Goal: Information Seeking & Learning: Learn about a topic

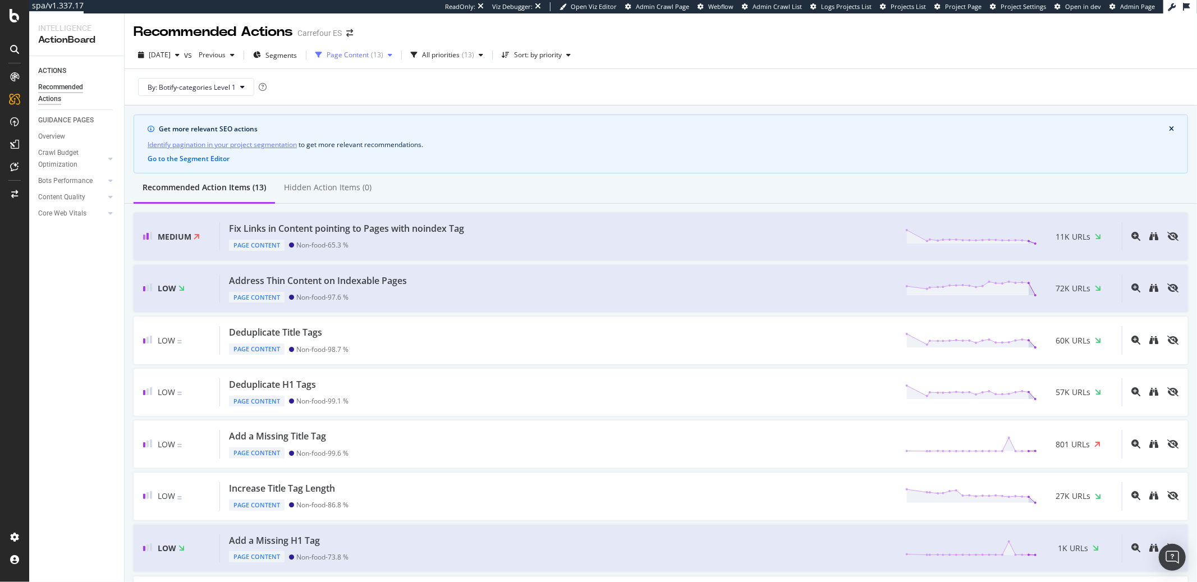
click at [383, 57] on div "( 13 )" at bounding box center [377, 55] width 12 height 7
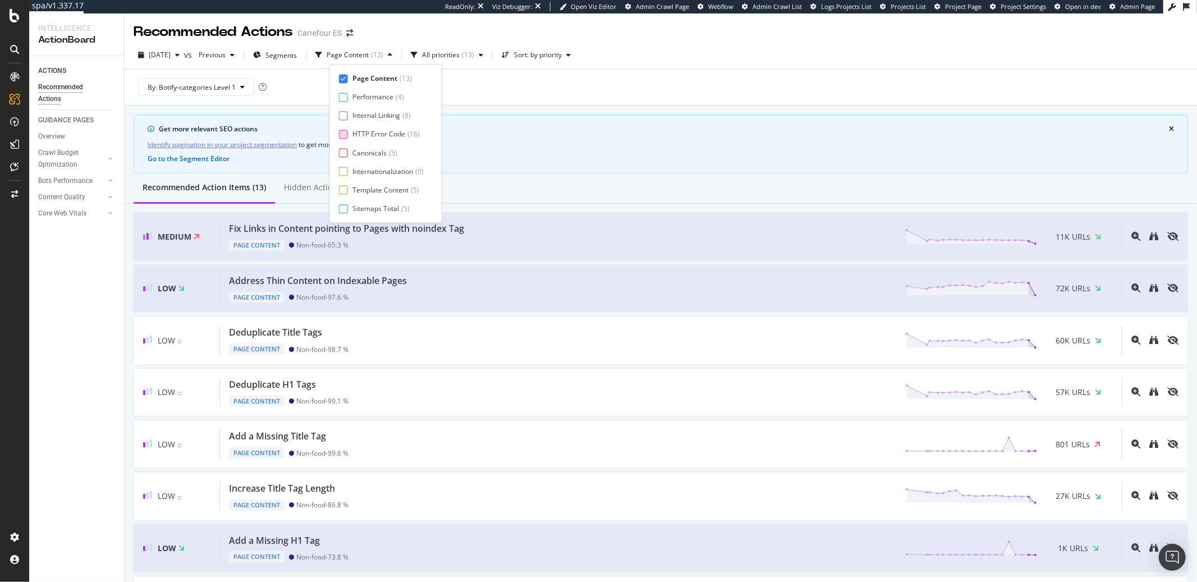
click at [364, 130] on div "HTTP Error Code" at bounding box center [378, 135] width 53 height 10
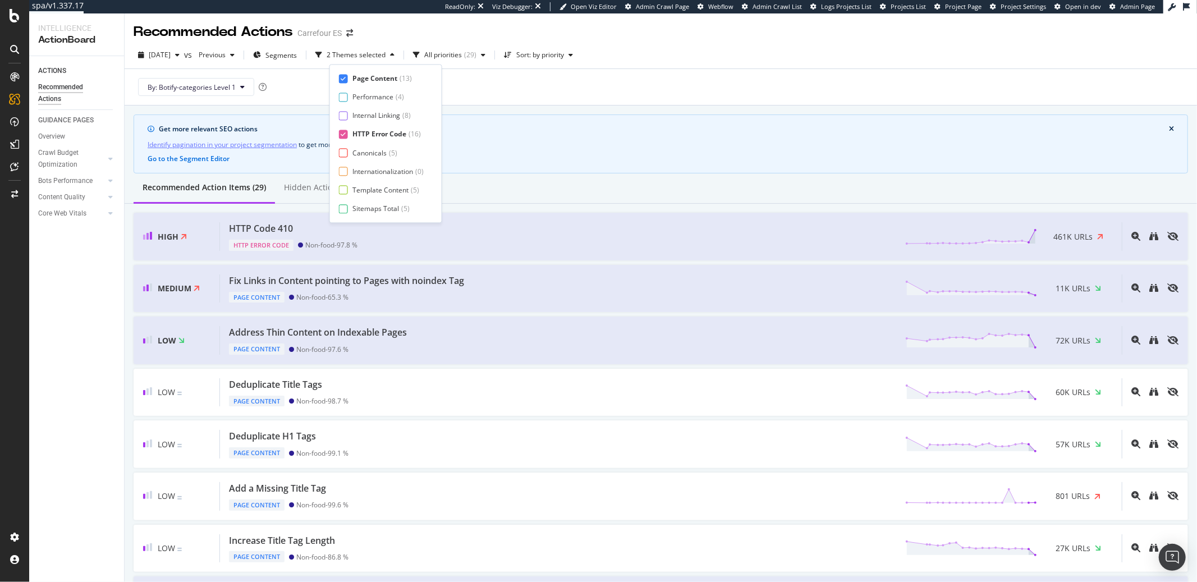
click at [346, 75] on div at bounding box center [343, 78] width 9 height 9
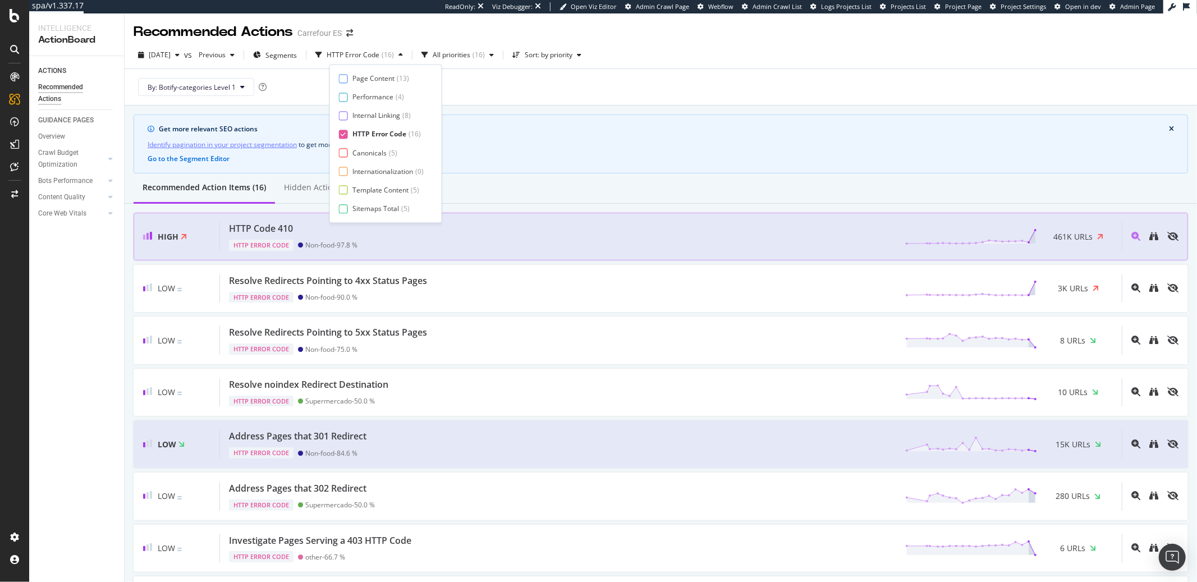
click at [434, 238] on div "HTTP Code 410 HTTP Error Code Non-food - 97.8 % 461K URLs" at bounding box center [671, 236] width 902 height 29
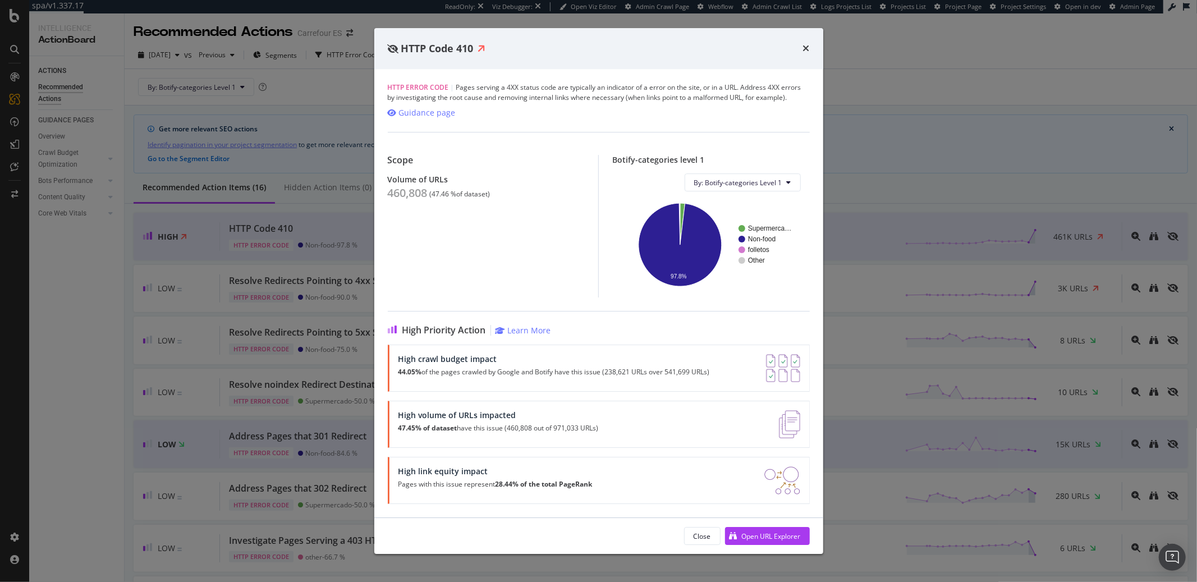
click at [812, 52] on div "HTTP Code 410" at bounding box center [598, 49] width 449 height 42
click at [808, 49] on icon "times" at bounding box center [806, 48] width 7 height 9
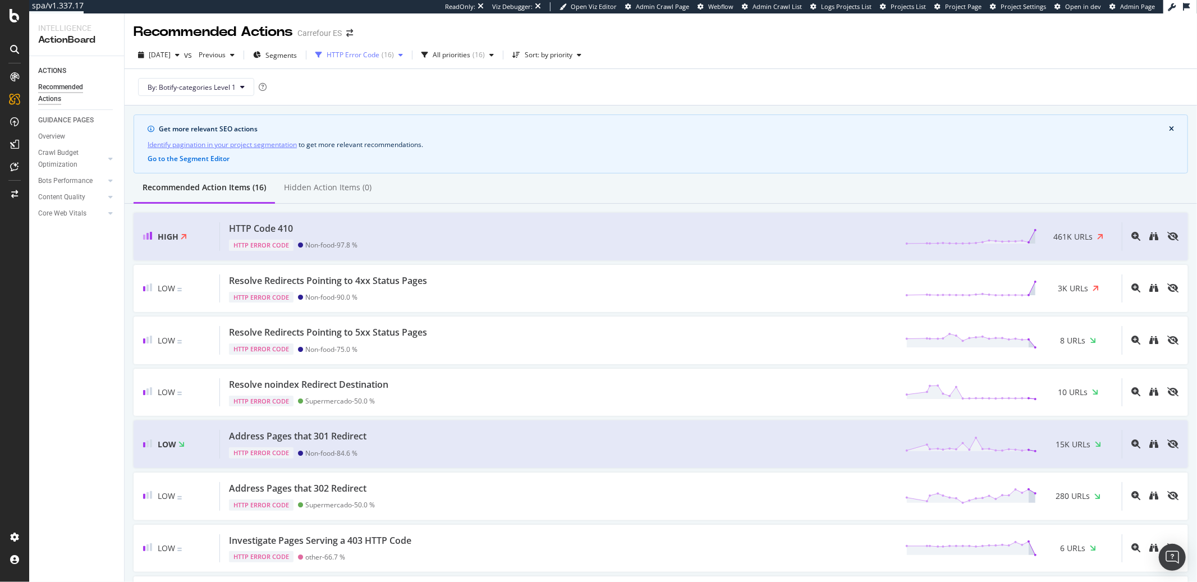
click at [375, 54] on div "HTTP Error Code" at bounding box center [353, 55] width 53 height 7
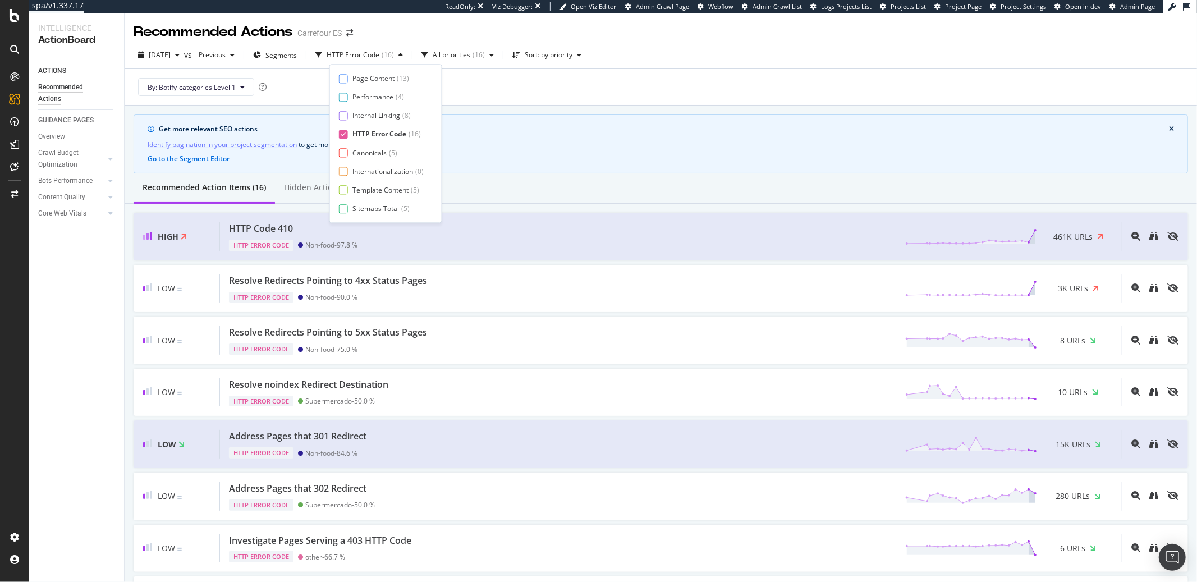
click at [375, 71] on div "Page Content ( 13 ) Performance ( 4 ) Internal Linking ( 8 ) HTTP Error Code ( …" at bounding box center [385, 143] width 113 height 159
click at [374, 76] on div "Page Content" at bounding box center [373, 78] width 42 height 10
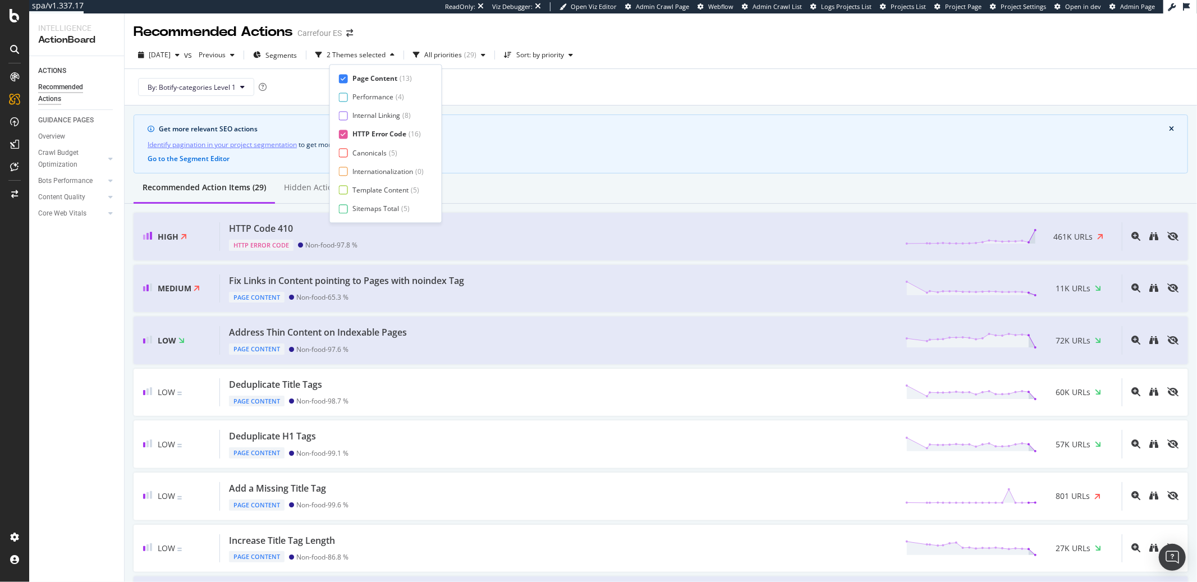
click at [369, 132] on div "HTTP Error Code" at bounding box center [379, 135] width 54 height 10
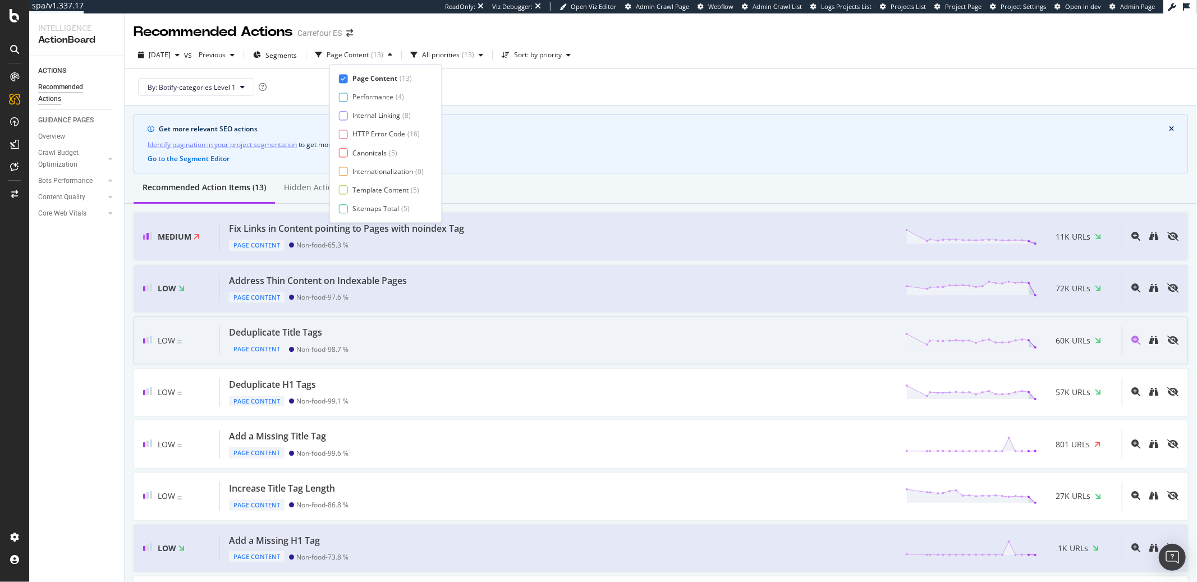
click at [324, 345] on div "Non-food - 98.7 %" at bounding box center [322, 349] width 52 height 8
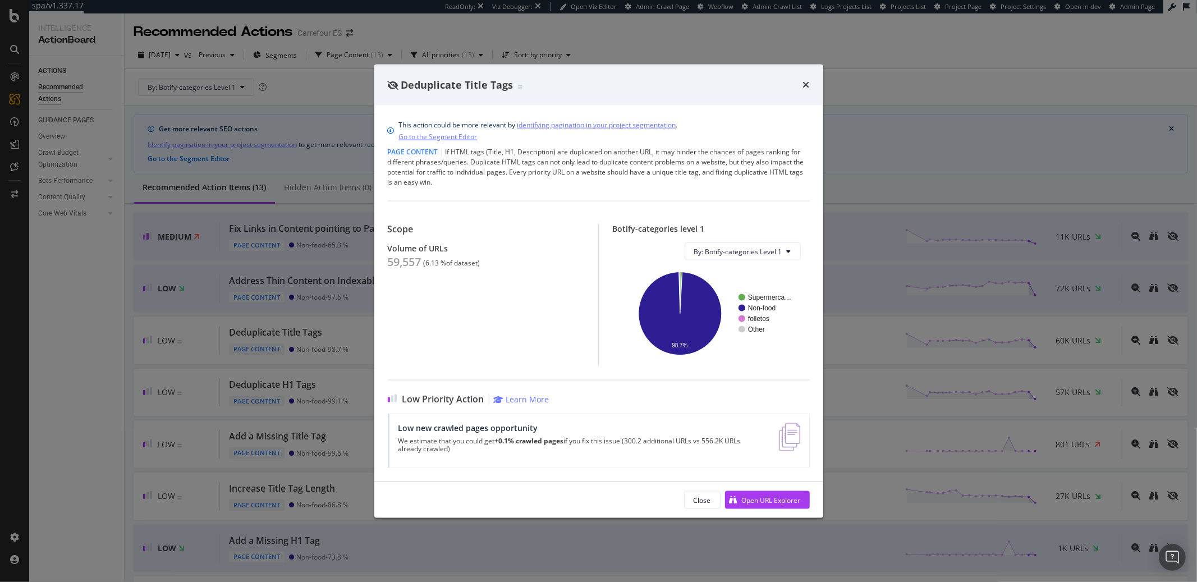
drag, startPoint x: 803, startPoint y: 82, endPoint x: 698, endPoint y: 55, distance: 108.9
click at [803, 82] on icon "times" at bounding box center [806, 84] width 7 height 9
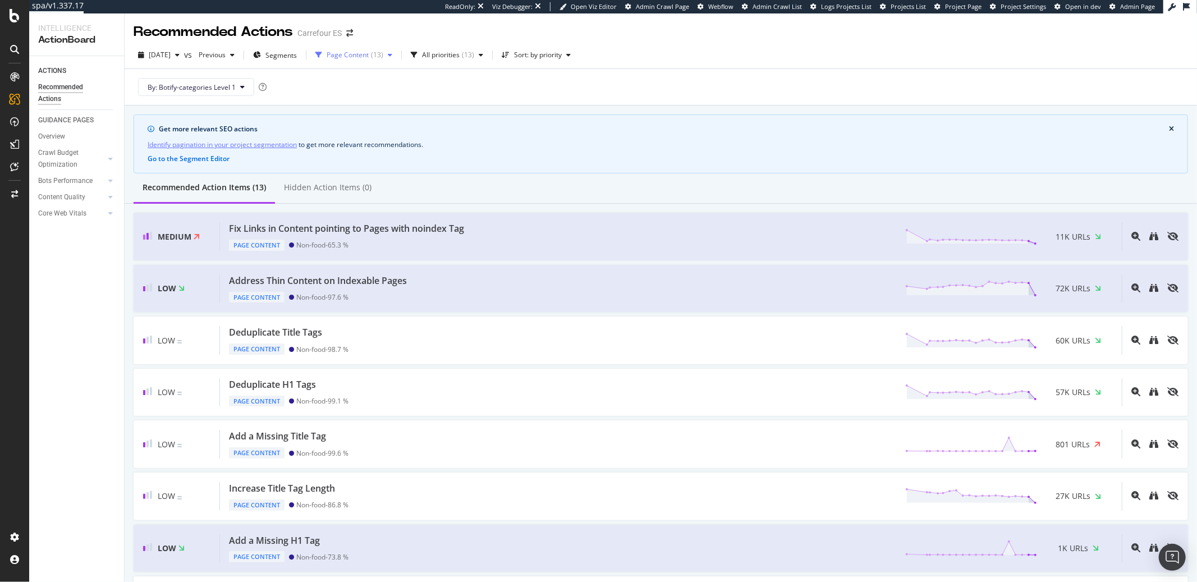
click at [359, 55] on div "Page Content" at bounding box center [348, 55] width 42 height 7
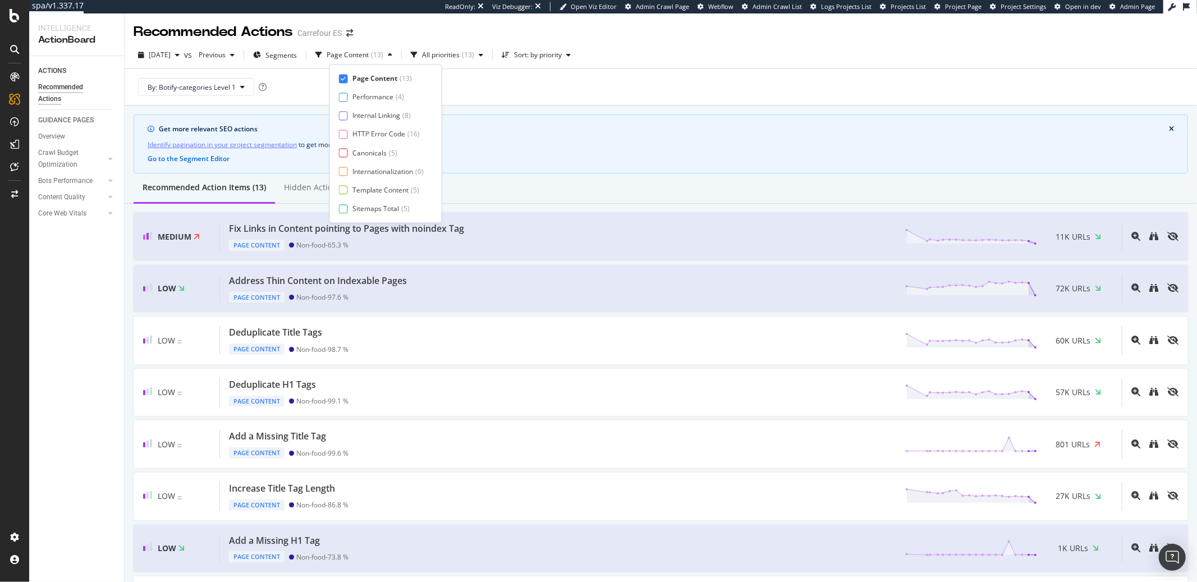
drag, startPoint x: 354, startPoint y: 76, endPoint x: 630, endPoint y: 21, distance: 281.6
click at [354, 76] on div "Page Content" at bounding box center [374, 78] width 45 height 10
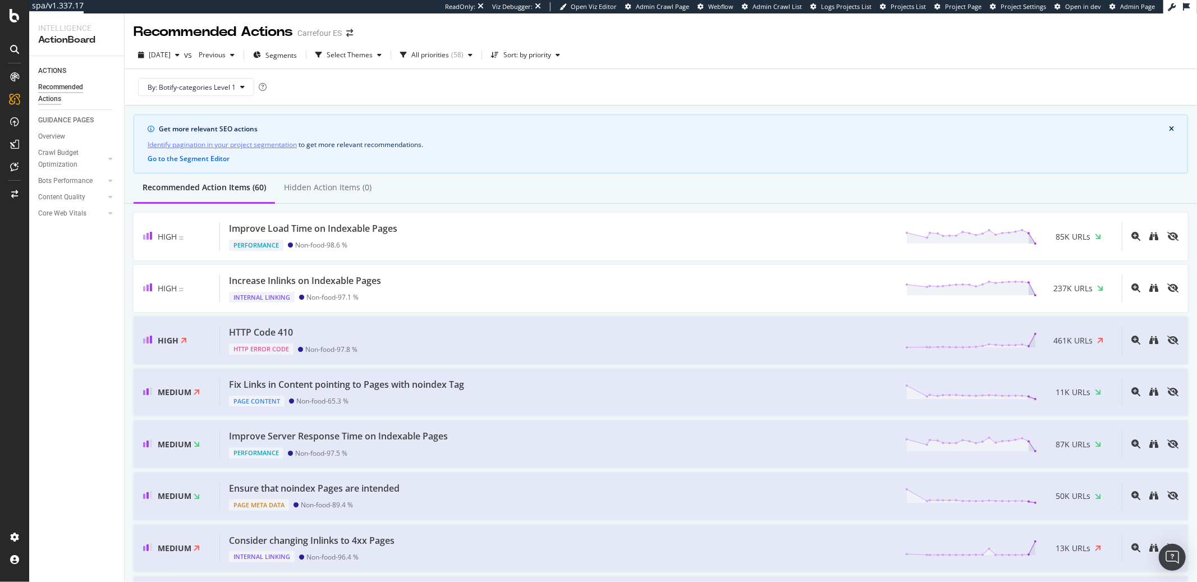
click at [632, 21] on div "Recommended Actions Carrefour ES" at bounding box center [661, 27] width 1072 height 28
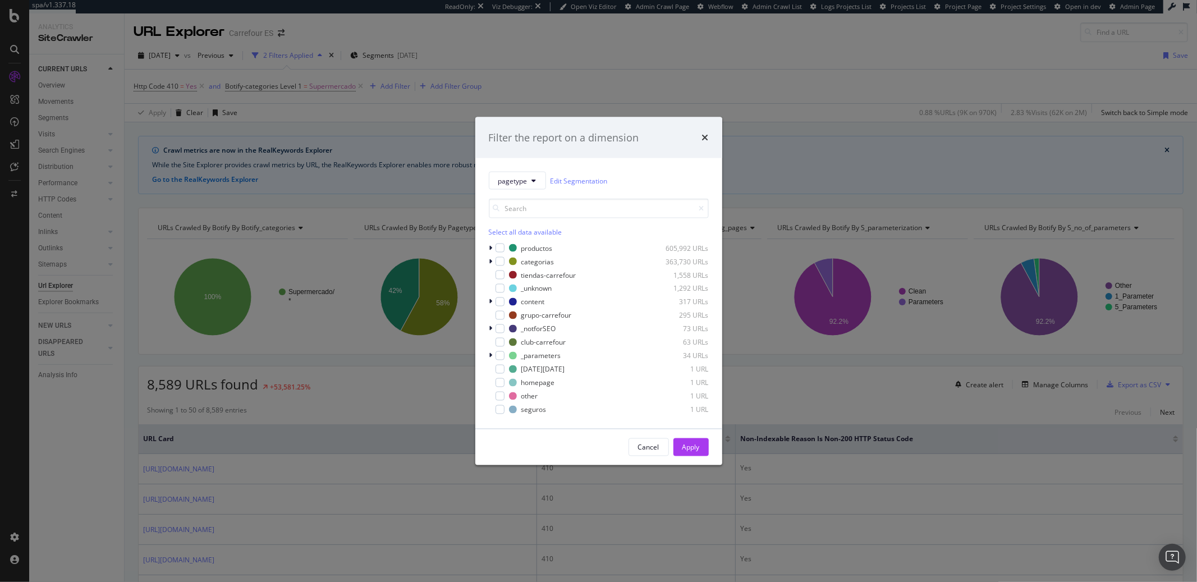
click at [704, 145] on div "Filter the report on a dimension" at bounding box center [598, 138] width 247 height 42
click at [705, 140] on icon "times" at bounding box center [705, 137] width 7 height 9
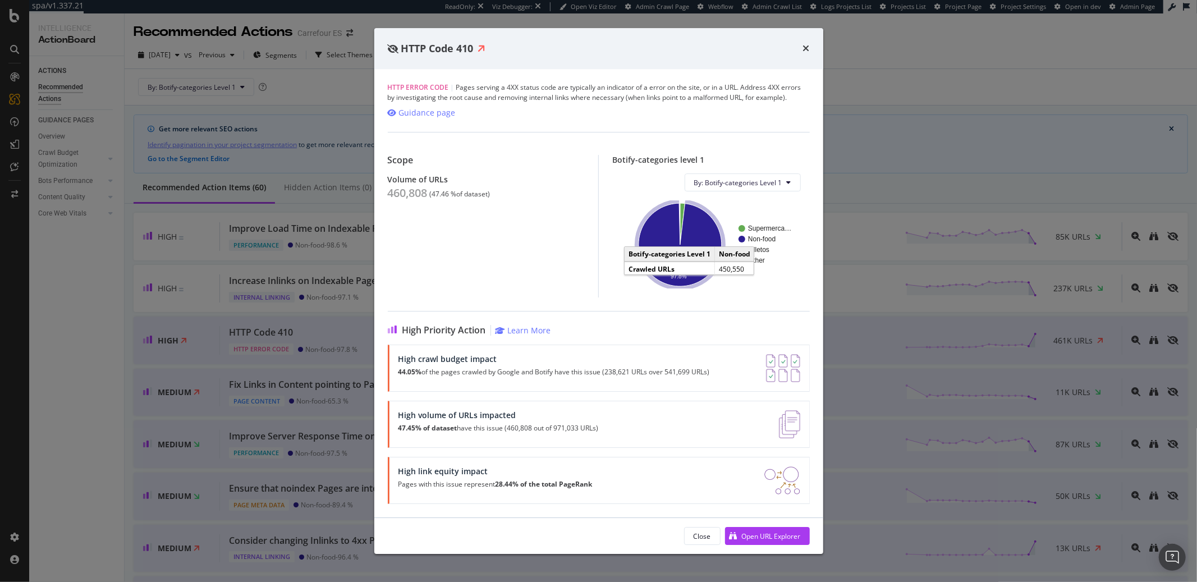
click at [650, 241] on icon "A chart." at bounding box center [679, 244] width 83 height 83
click at [860, 42] on div "HTTP Code 410 HTTP Error Code | Pages serving a 4XX status code are typically a…" at bounding box center [598, 291] width 1197 height 582
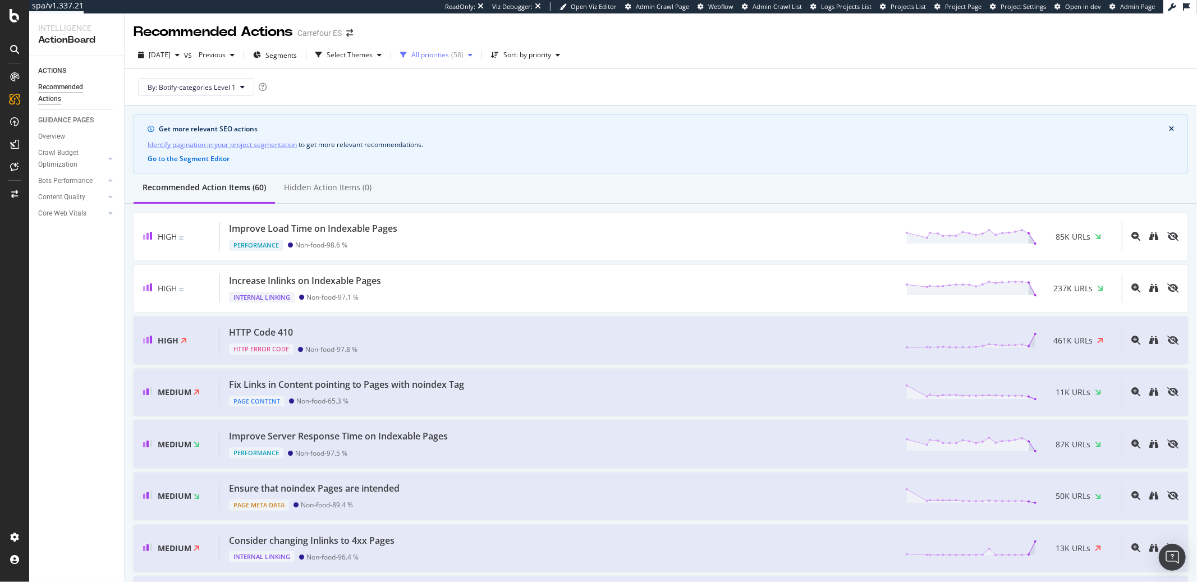
click at [434, 54] on div "All priorities" at bounding box center [430, 55] width 38 height 7
click at [359, 53] on div "Select Themes" at bounding box center [350, 55] width 46 height 7
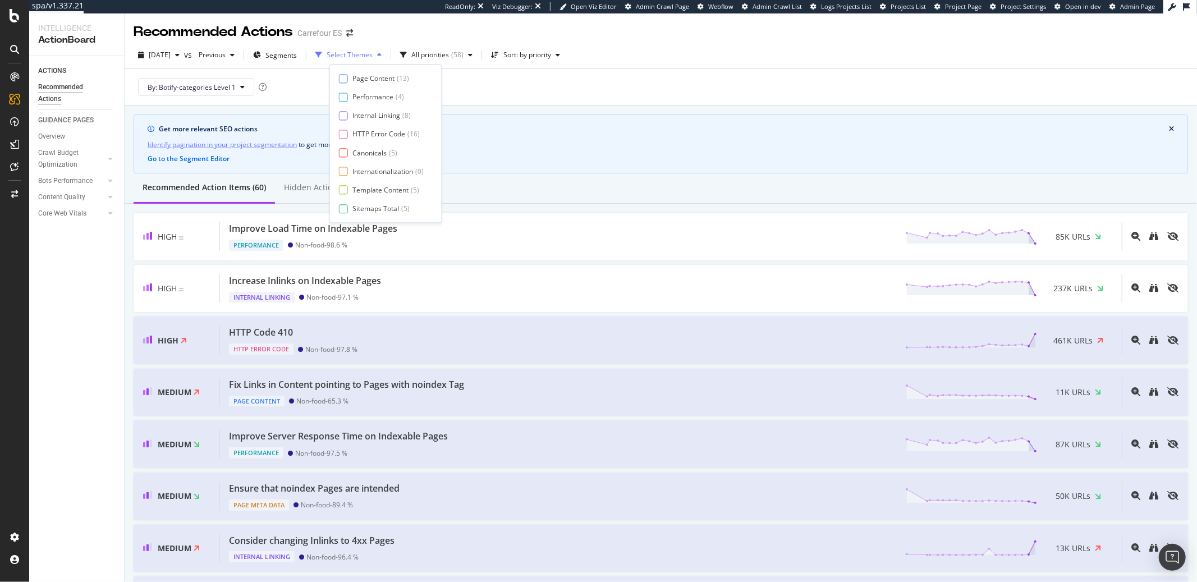
click at [357, 58] on div "Select Themes" at bounding box center [350, 55] width 46 height 7
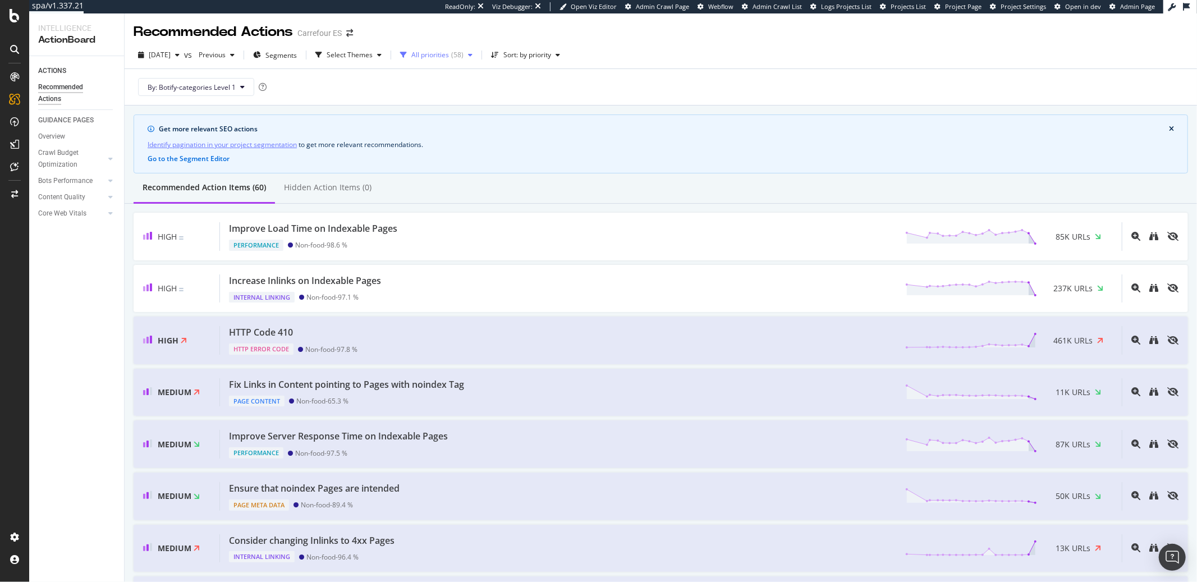
click at [411, 57] on div "button" at bounding box center [404, 55] width 16 height 7
drag, startPoint x: 428, startPoint y: 94, endPoint x: 427, endPoint y: 80, distance: 14.0
click at [428, 94] on div at bounding box center [426, 97] width 9 height 9
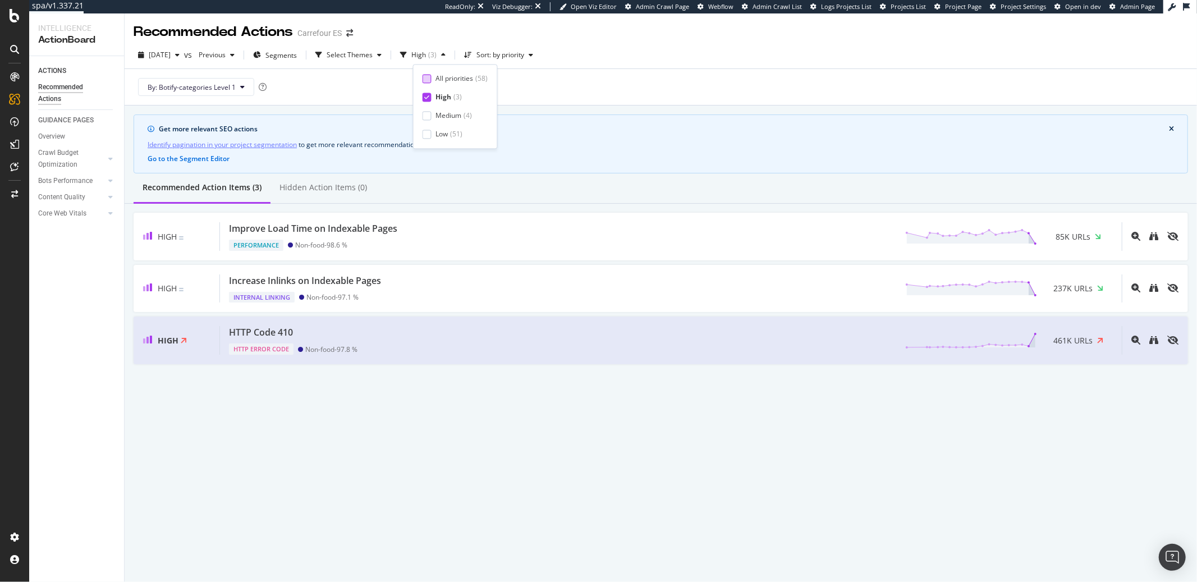
click at [427, 80] on div at bounding box center [426, 78] width 9 height 9
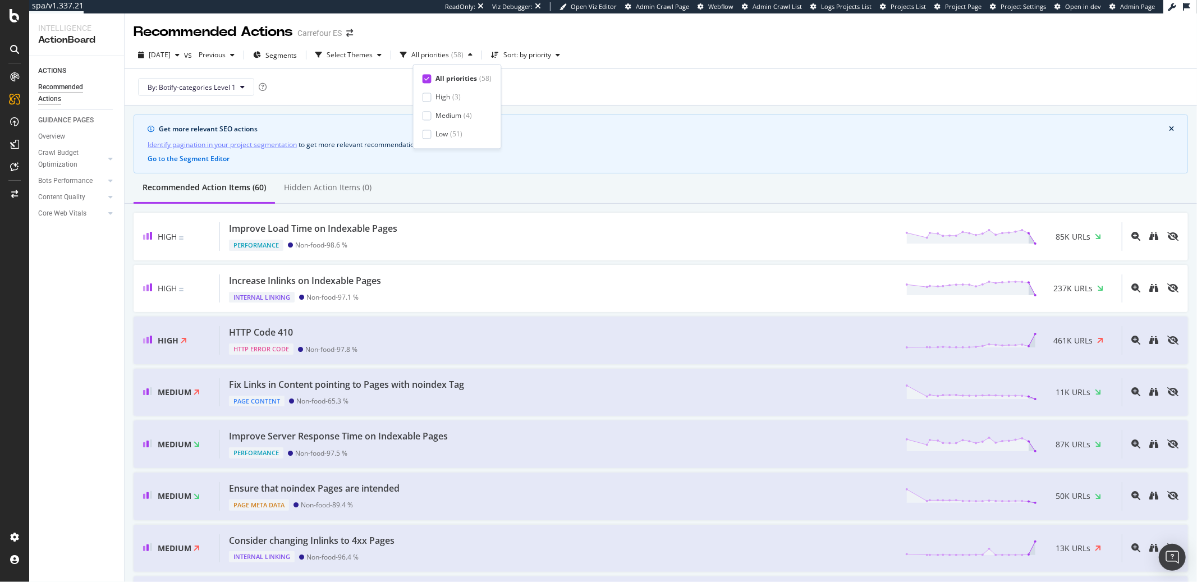
click at [426, 80] on icon at bounding box center [426, 79] width 5 height 6
click at [427, 94] on div at bounding box center [426, 97] width 9 height 9
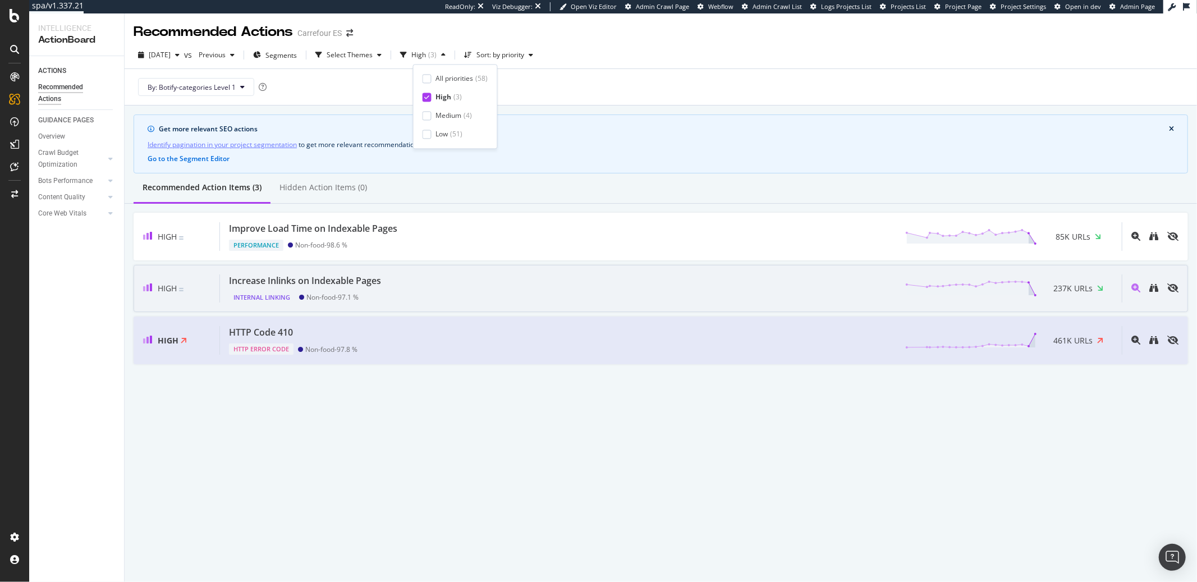
click at [424, 283] on div "Increase Inlinks on Indexable Pages Internal Linking Non-food - 97.1 % 237K URLs" at bounding box center [671, 288] width 902 height 29
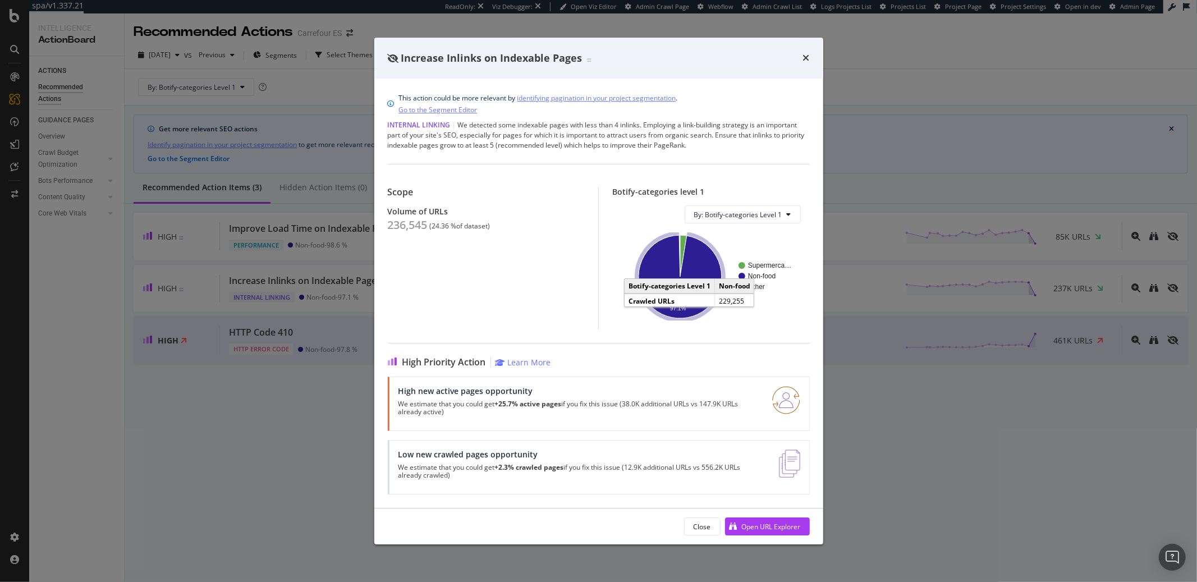
click at [685, 295] on icon "A chart." at bounding box center [679, 276] width 83 height 83
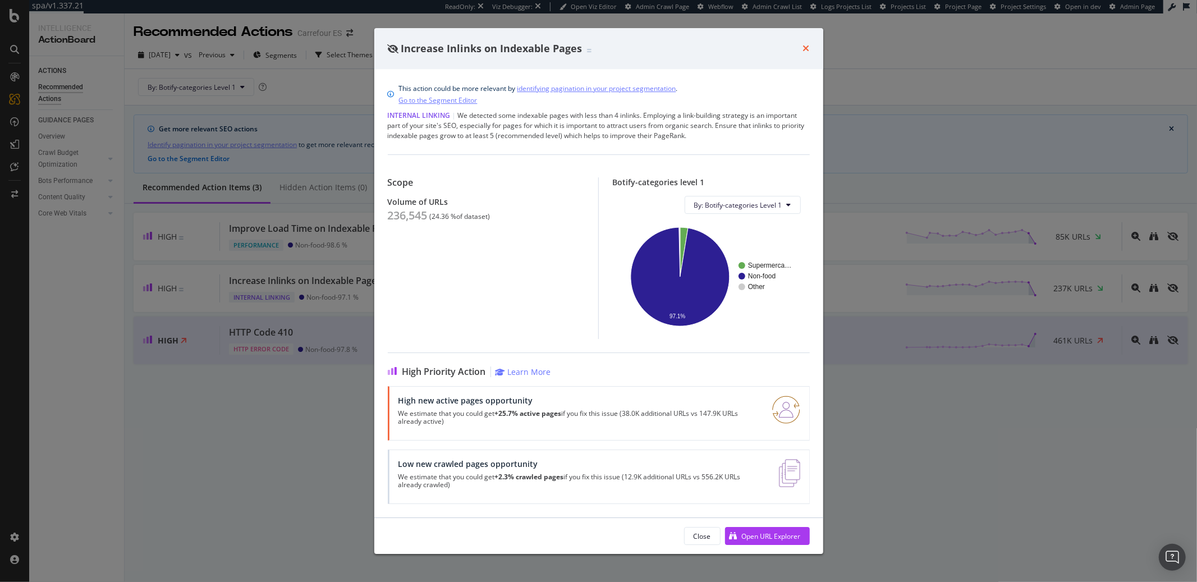
click at [805, 47] on icon "times" at bounding box center [806, 48] width 7 height 9
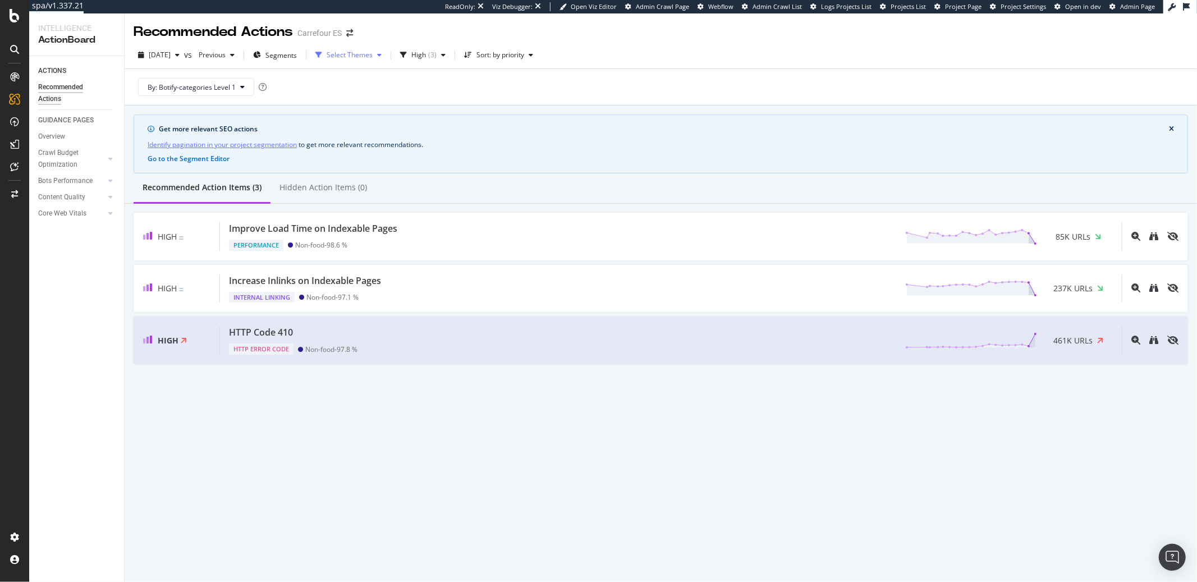
click at [364, 52] on div "Select Themes" at bounding box center [350, 55] width 46 height 7
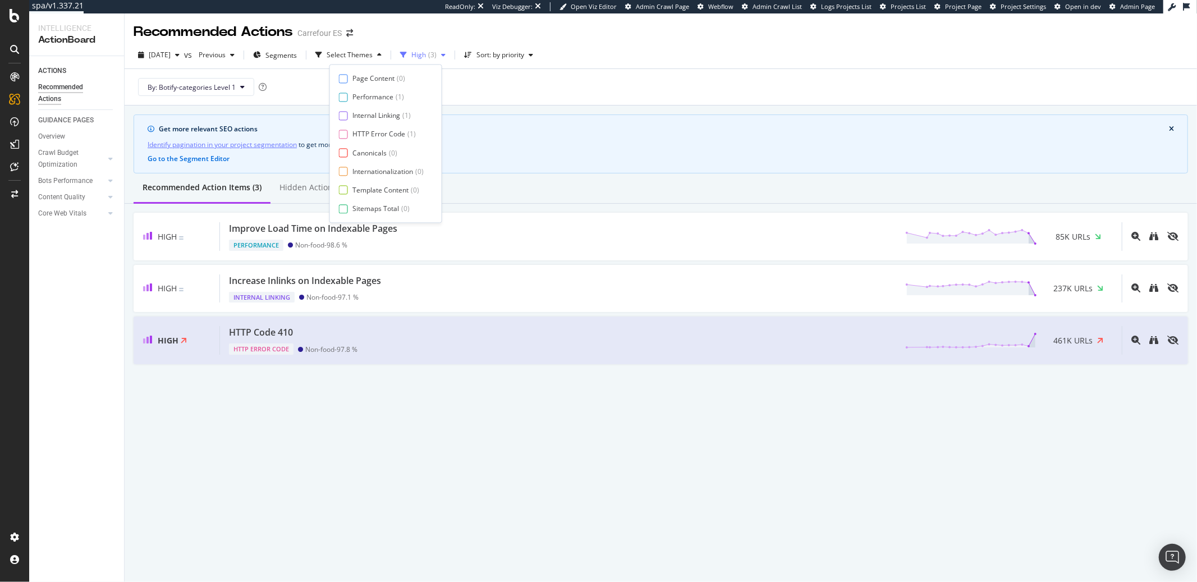
click at [426, 56] on div "High" at bounding box center [418, 55] width 15 height 7
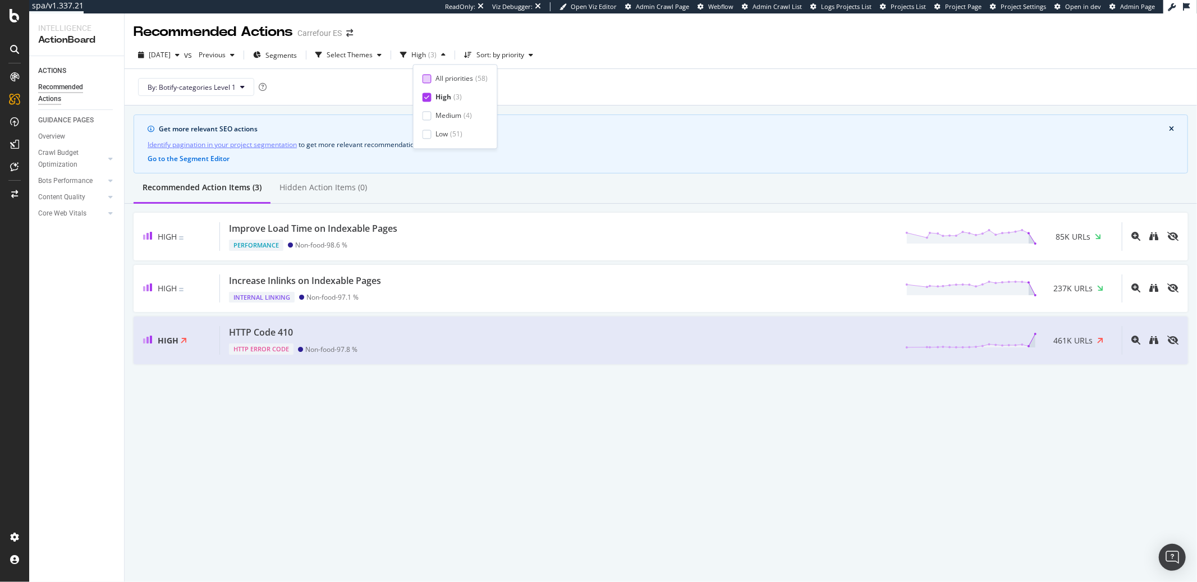
click at [428, 76] on div at bounding box center [426, 78] width 9 height 9
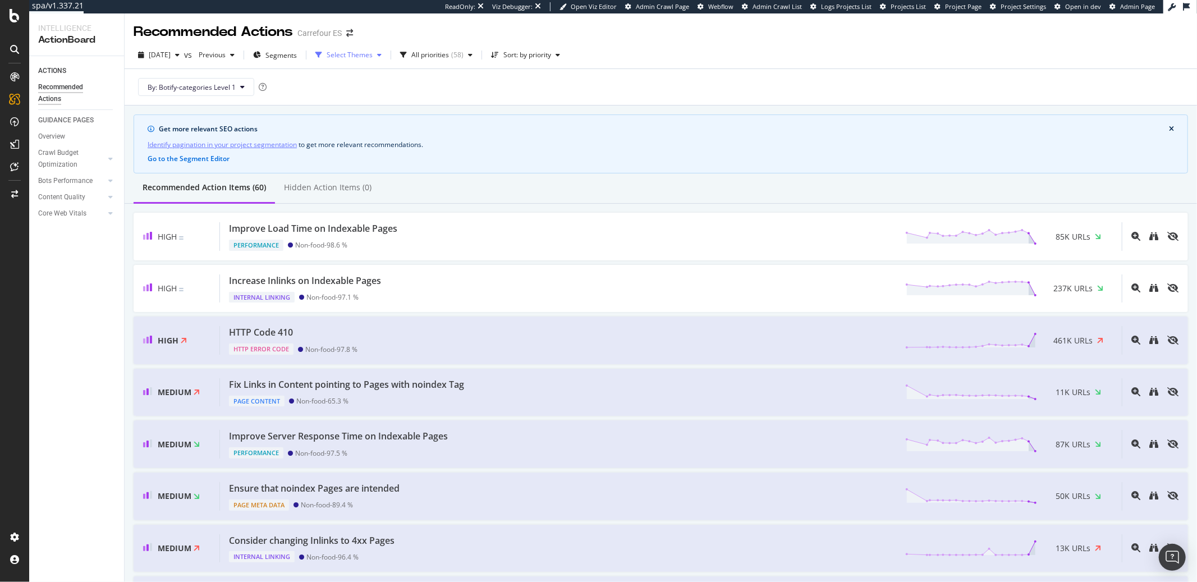
click at [365, 52] on div "Select Themes" at bounding box center [350, 55] width 46 height 7
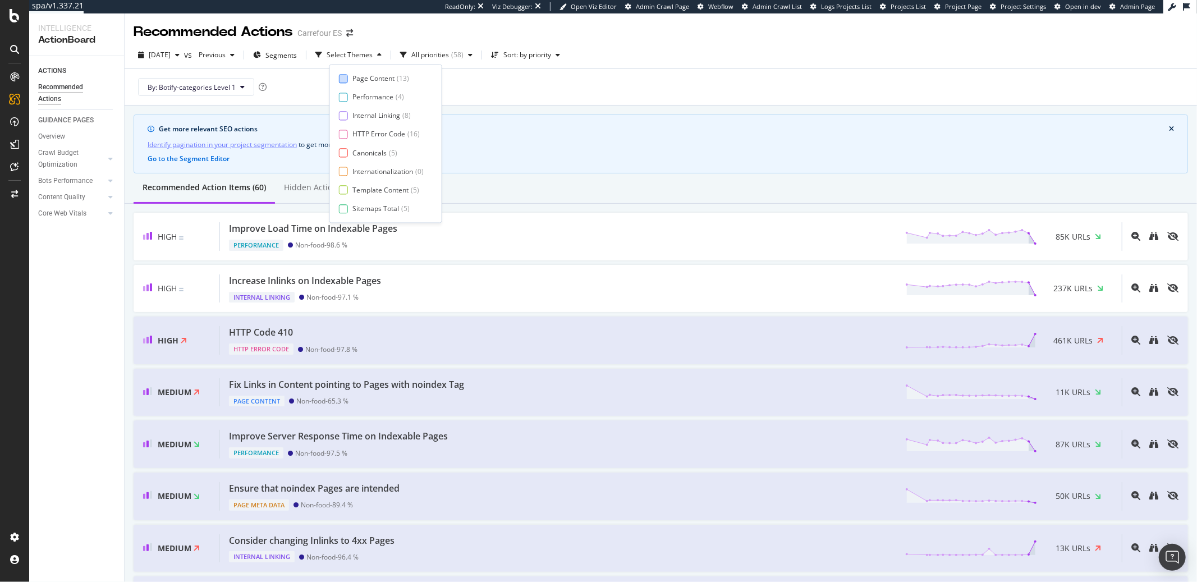
click at [364, 77] on div "Page Content" at bounding box center [373, 78] width 42 height 10
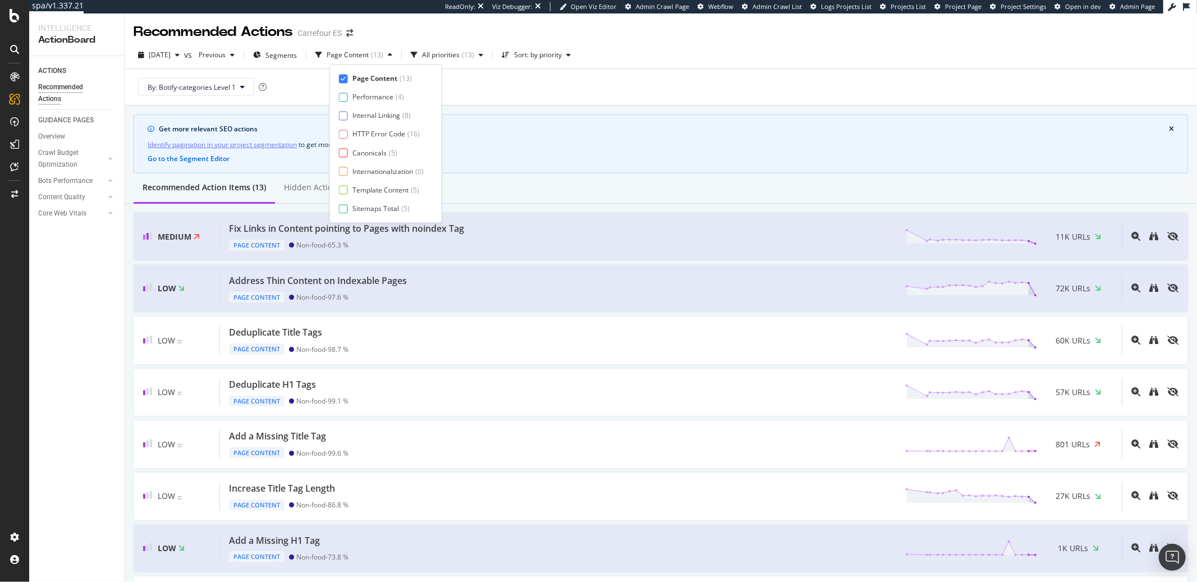
click at [581, 33] on div "Recommended Actions Carrefour ES" at bounding box center [661, 27] width 1072 height 28
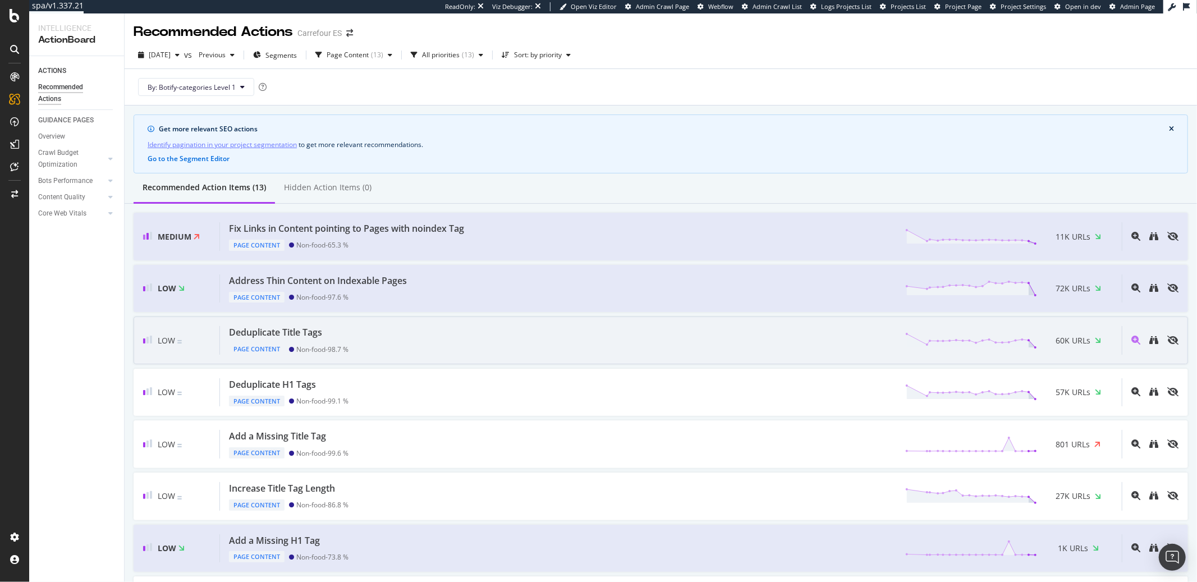
click at [334, 332] on div "Deduplicate Title Tags" at bounding box center [289, 332] width 120 height 13
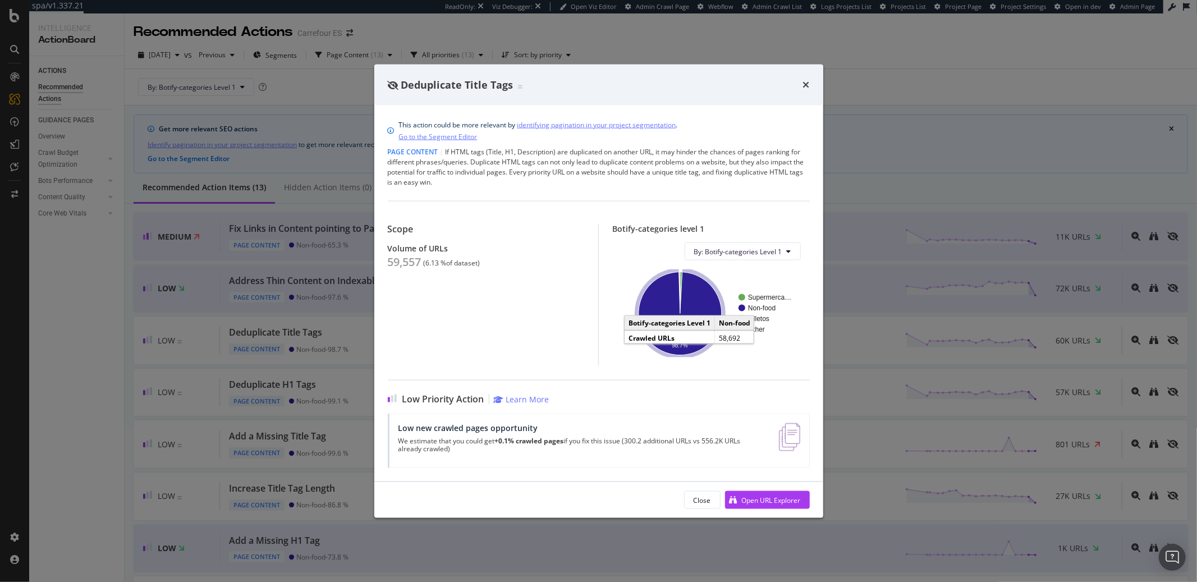
click at [654, 316] on icon "A chart." at bounding box center [679, 313] width 83 height 83
click at [804, 88] on icon "times" at bounding box center [806, 84] width 7 height 9
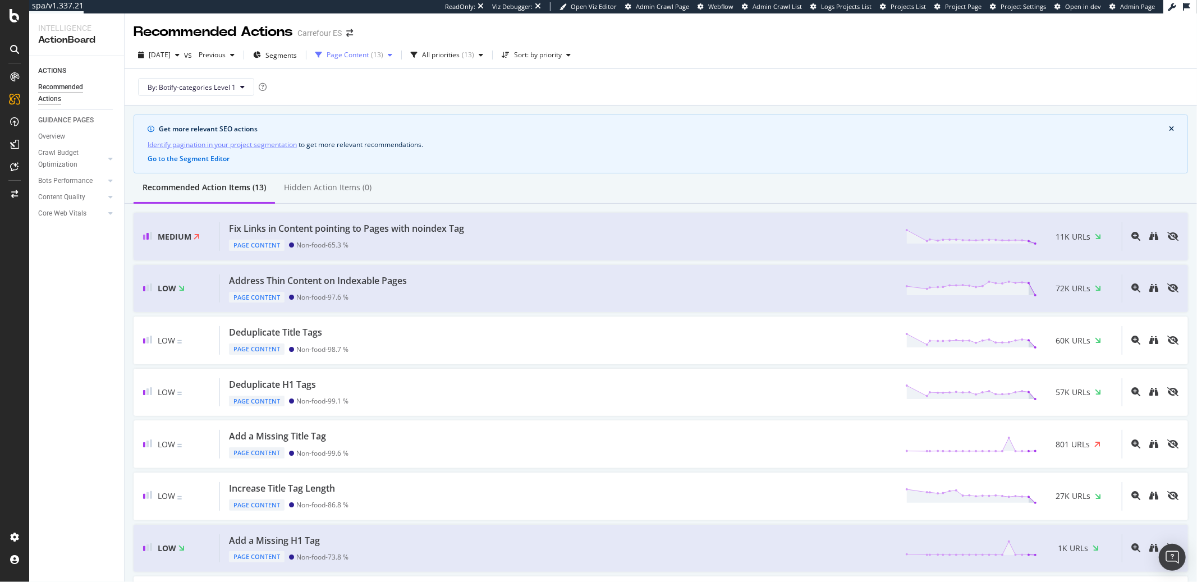
click at [369, 57] on div "Page Content" at bounding box center [348, 55] width 42 height 7
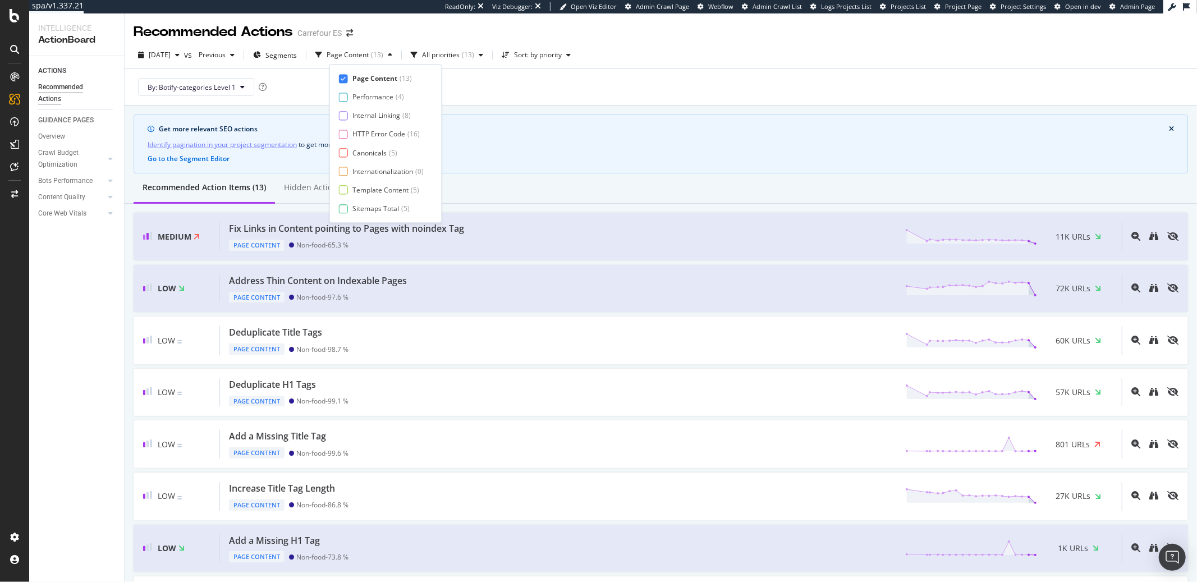
click at [359, 75] on div "Page Content" at bounding box center [374, 78] width 45 height 10
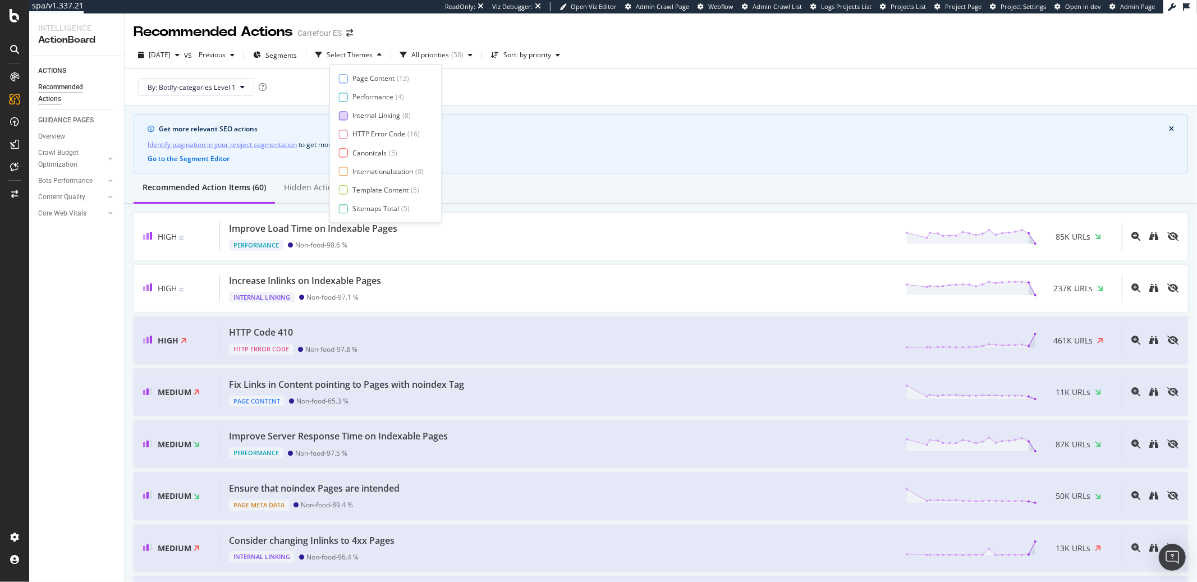
click at [350, 117] on div "Internal Linking ( 8 )" at bounding box center [381, 116] width 85 height 10
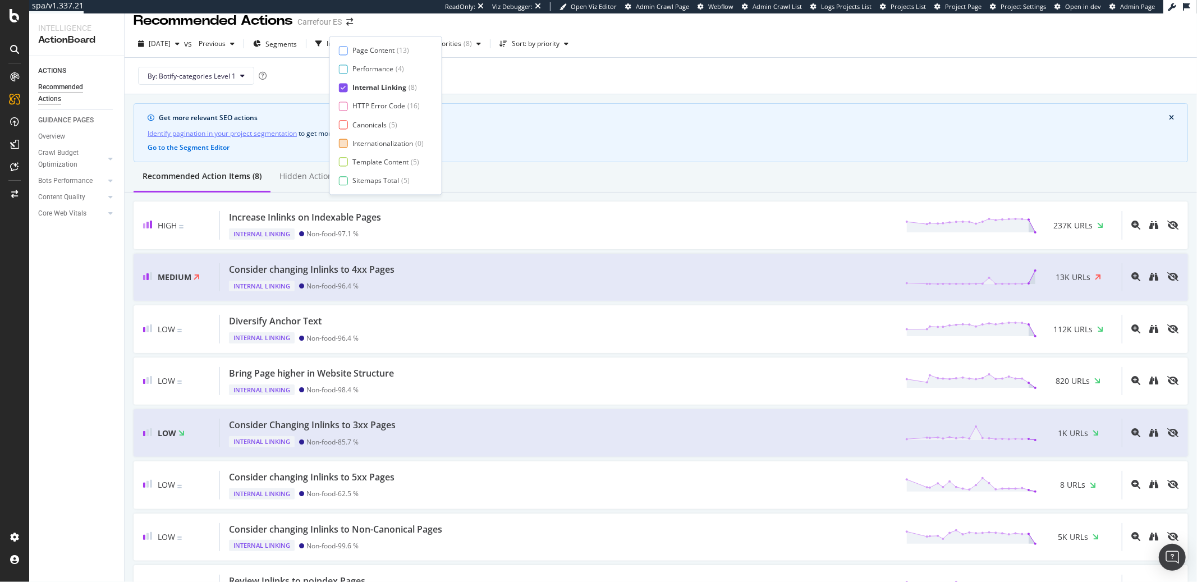
scroll to position [8, 0]
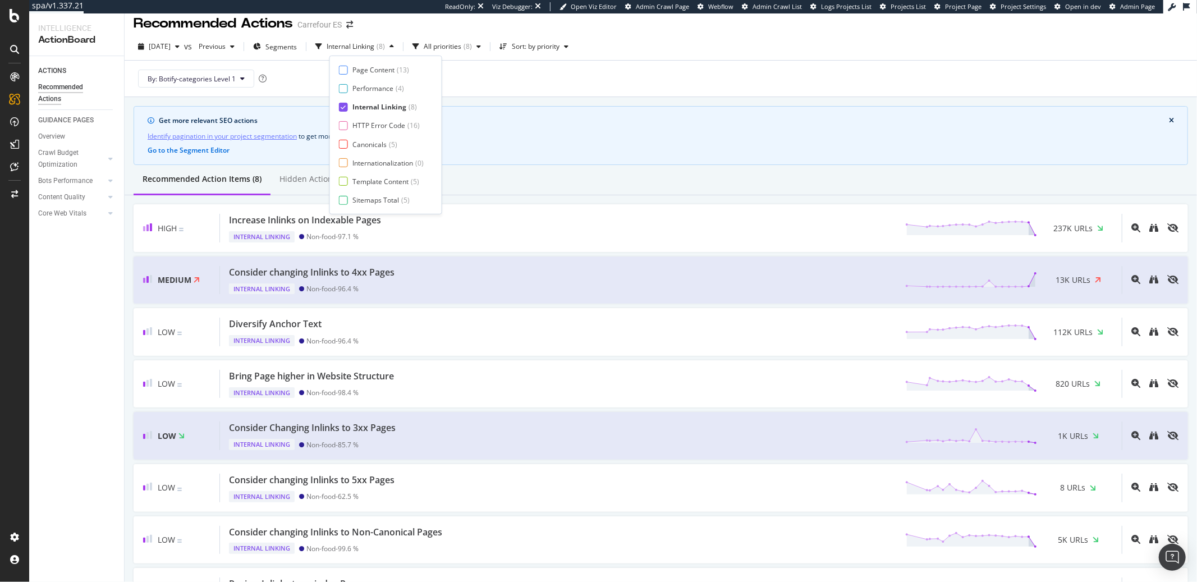
click at [342, 111] on div at bounding box center [343, 107] width 9 height 9
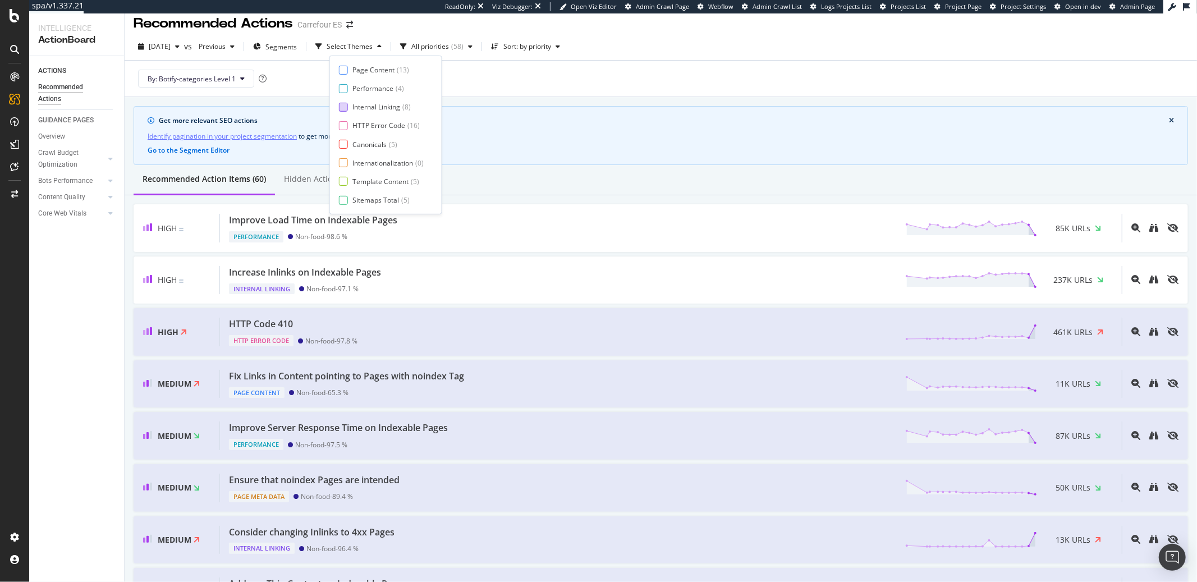
click at [342, 108] on div at bounding box center [343, 107] width 9 height 9
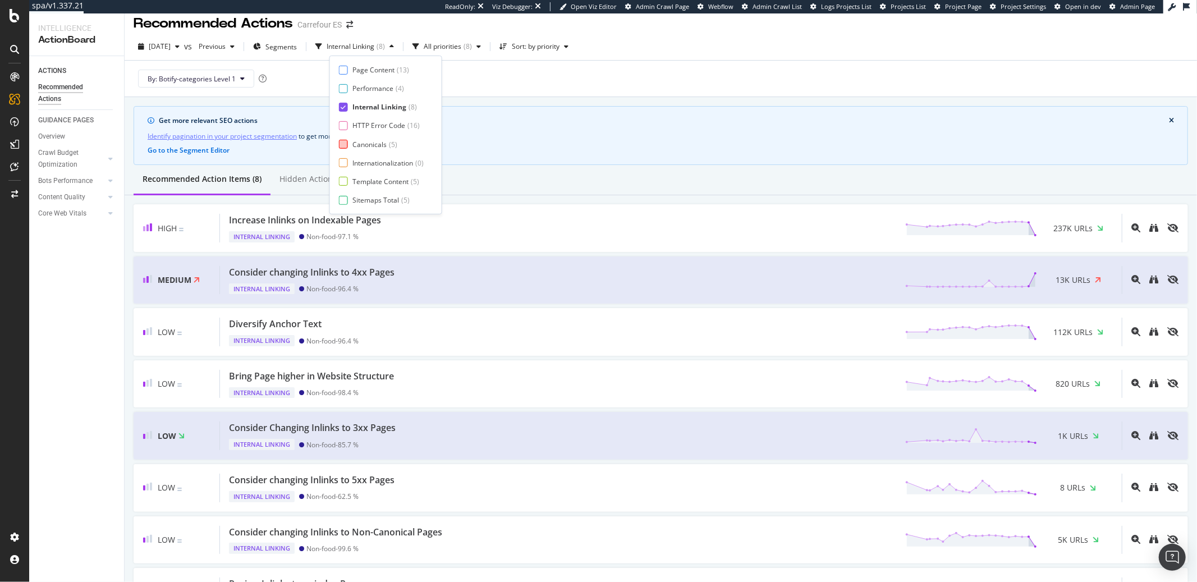
click at [344, 140] on div at bounding box center [343, 144] width 9 height 9
click at [341, 108] on icon at bounding box center [343, 107] width 5 height 6
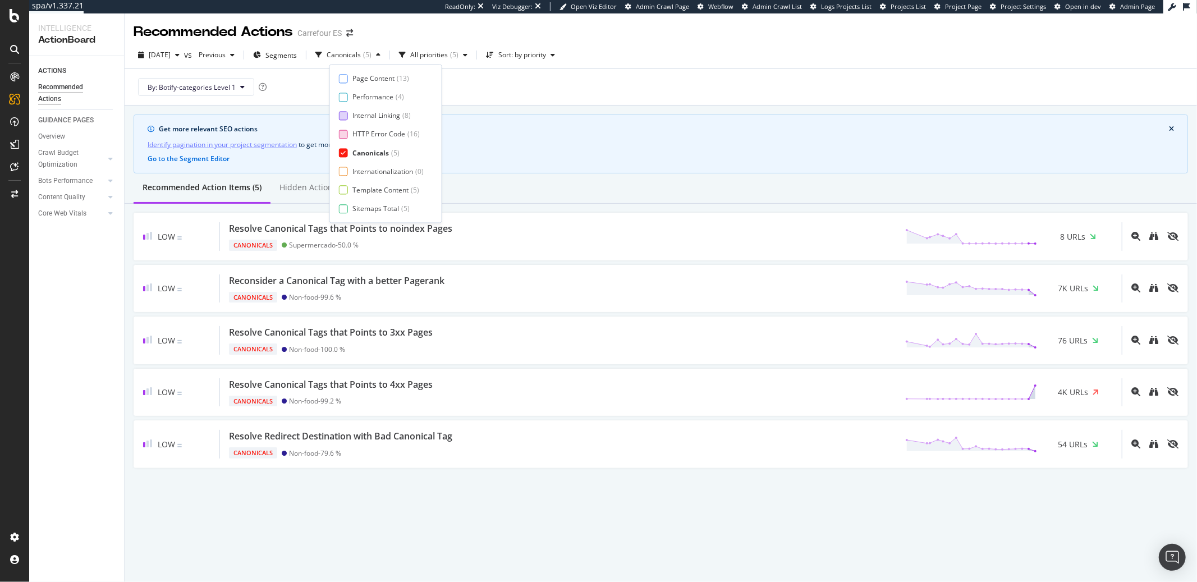
scroll to position [0, 0]
click at [352, 117] on div "Internal Linking" at bounding box center [376, 116] width 48 height 10
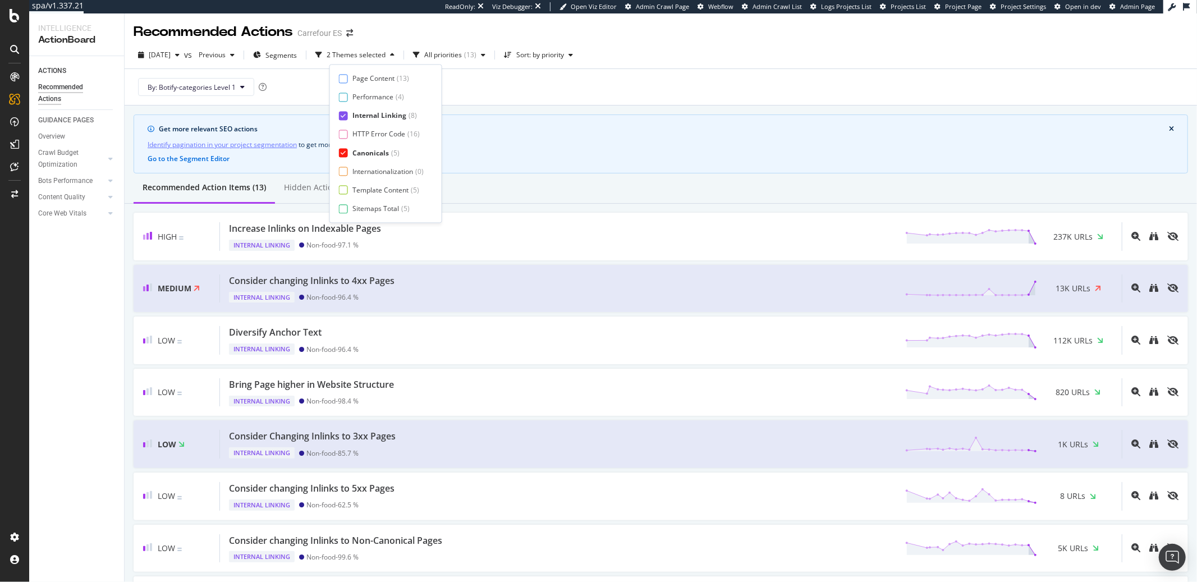
click at [347, 151] on div at bounding box center [343, 153] width 9 height 9
click at [603, 137] on div "Get more relevant SEO actions Identify pagination in your project segmentation …" at bounding box center [661, 143] width 1054 height 59
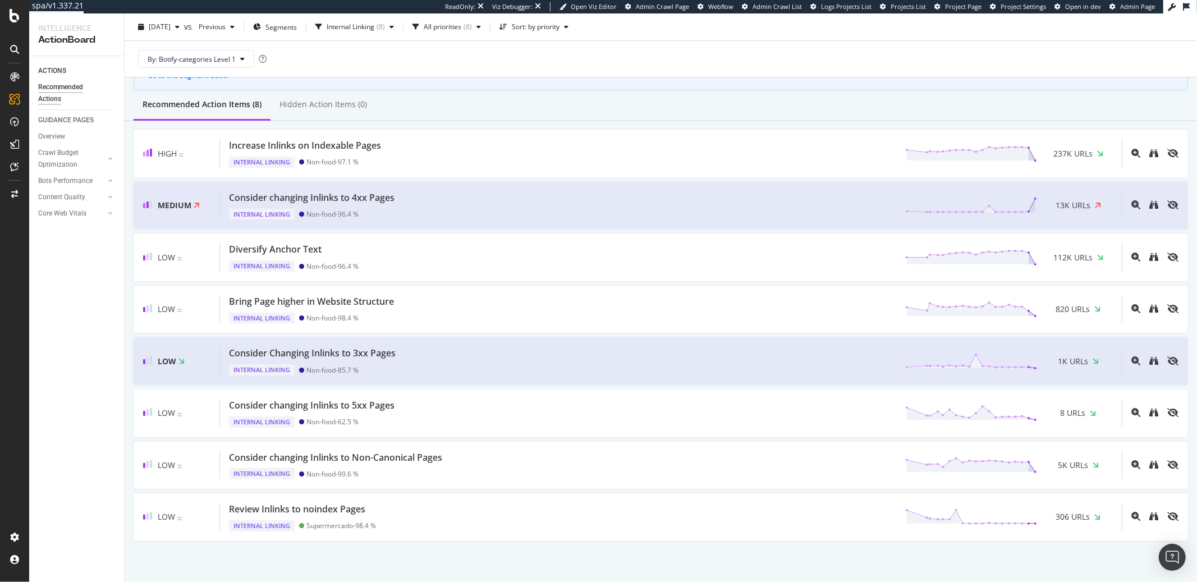
scroll to position [90, 0]
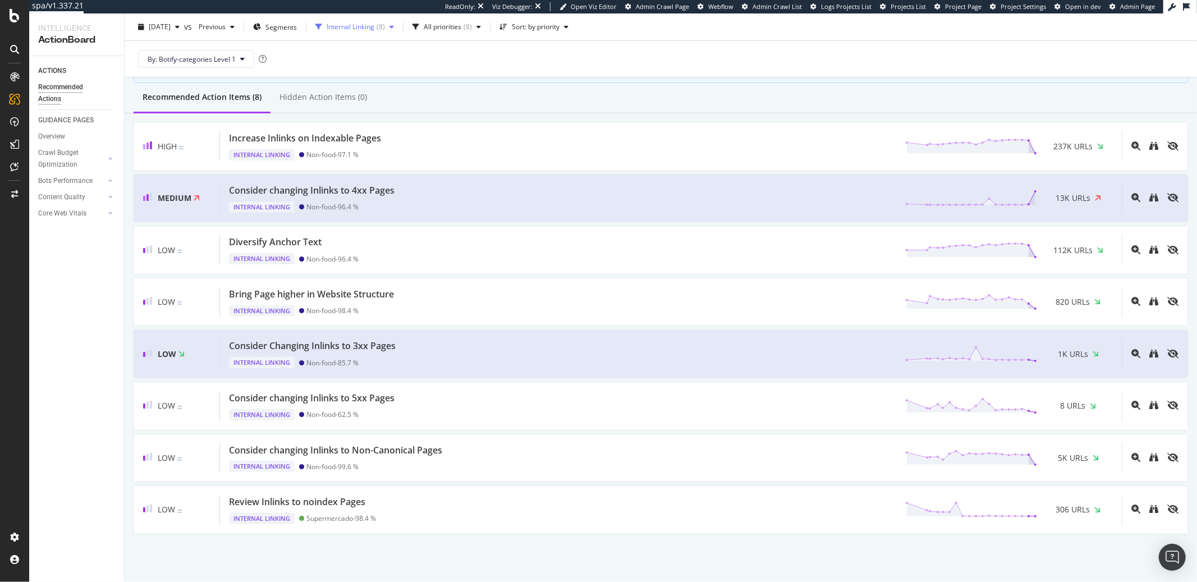
click at [374, 30] on div "Internal Linking" at bounding box center [351, 27] width 48 height 7
click at [359, 125] on div "Canonicals" at bounding box center [369, 125] width 34 height 10
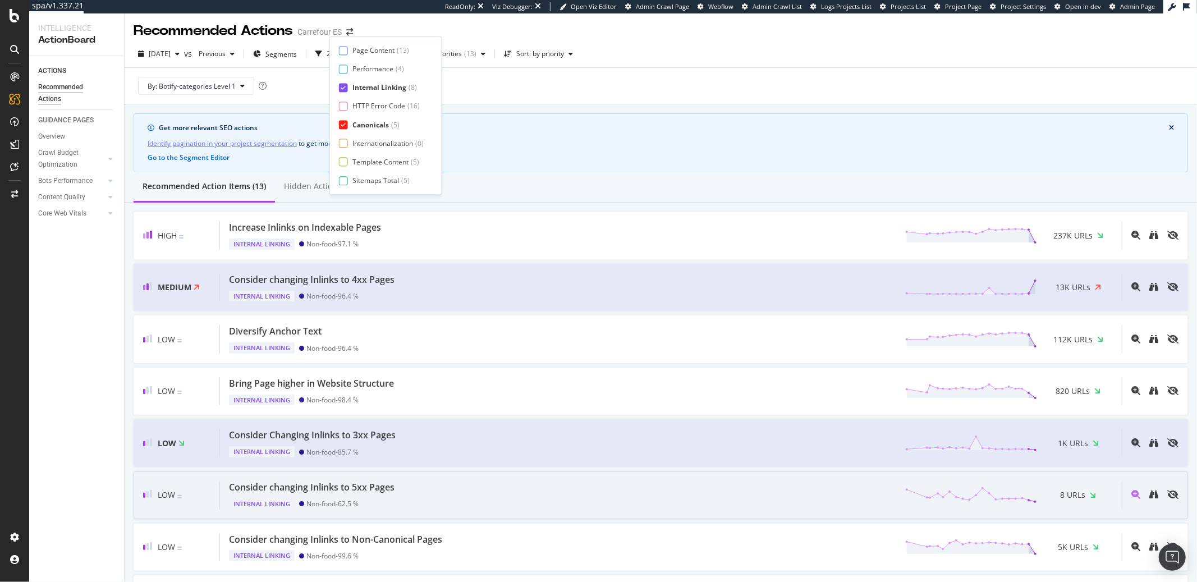
scroll to position [0, 0]
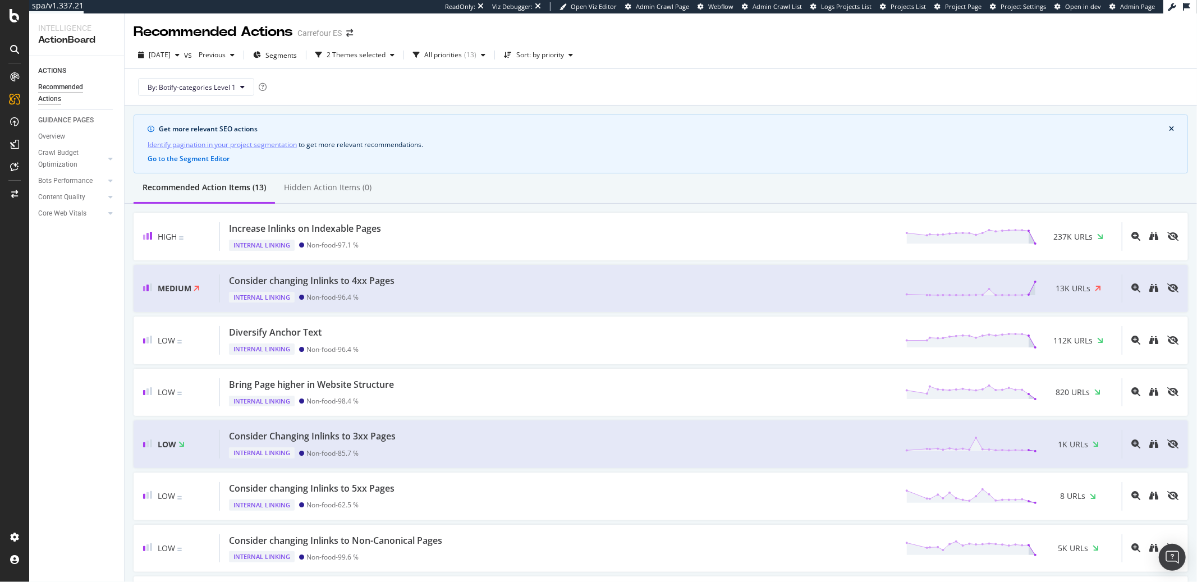
click at [615, 35] on div "Recommended Actions Carrefour ES" at bounding box center [661, 27] width 1072 height 28
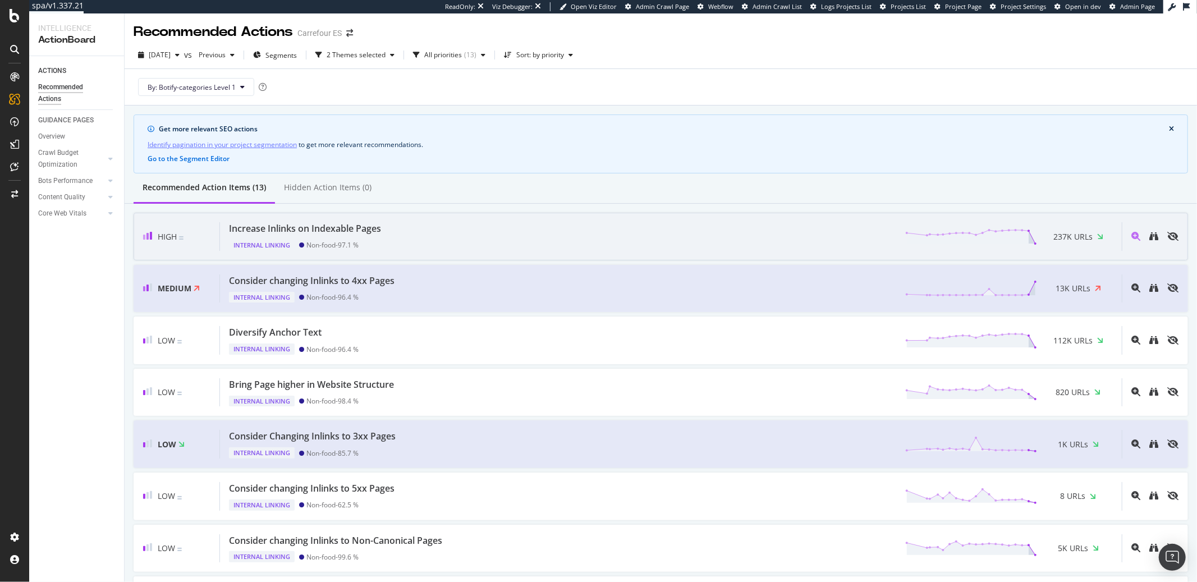
click at [417, 227] on div "Increase Inlinks on Indexable Pages Internal Linking Non-food - 97.1 % 237K URLs" at bounding box center [671, 236] width 902 height 29
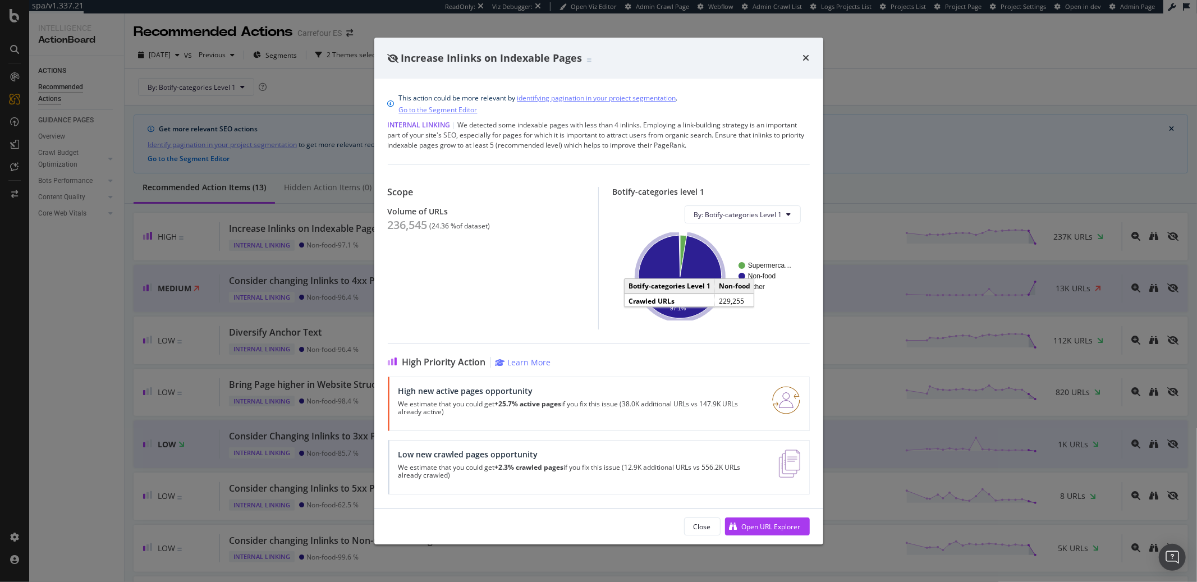
click at [658, 269] on icon "A chart." at bounding box center [679, 276] width 83 height 83
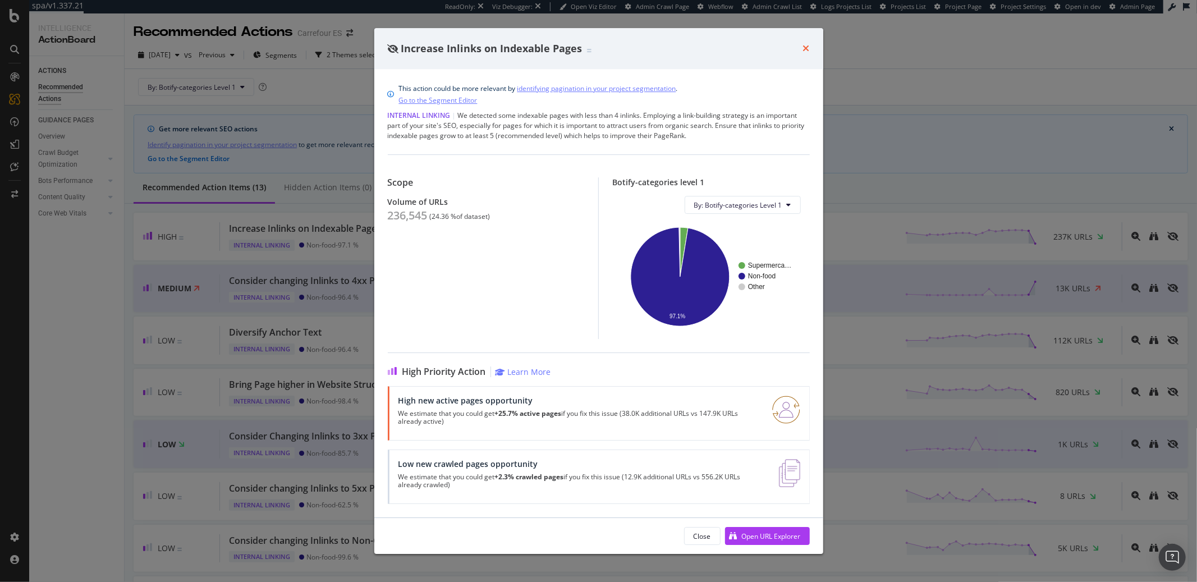
click at [803, 50] on icon "times" at bounding box center [806, 48] width 7 height 9
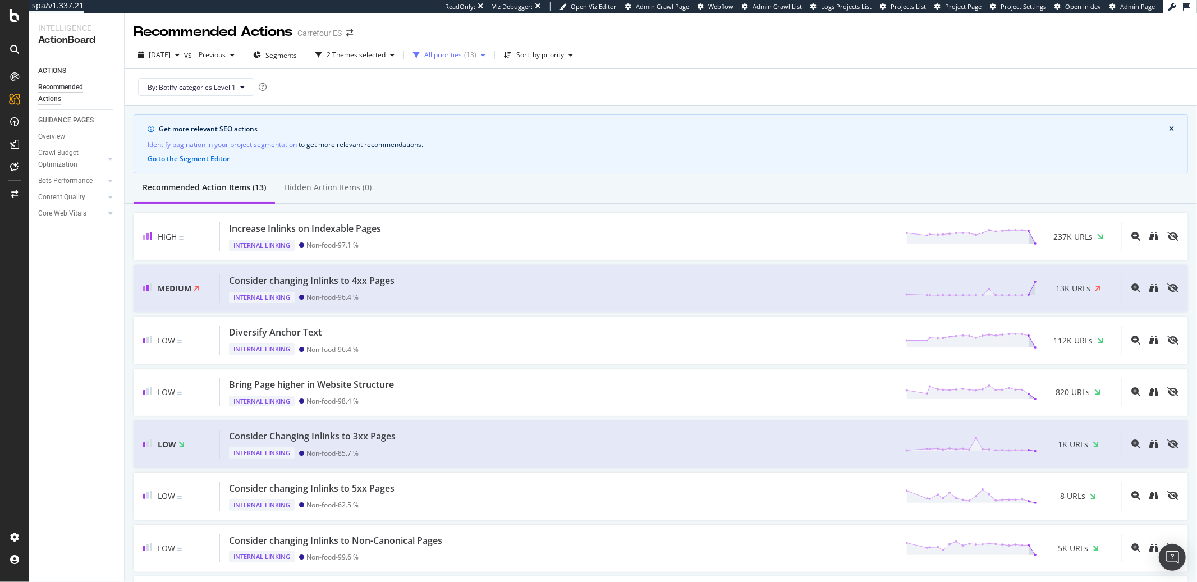
click at [490, 56] on div "button" at bounding box center [482, 55] width 13 height 7
click at [385, 56] on div "2 Themes selected" at bounding box center [356, 55] width 59 height 7
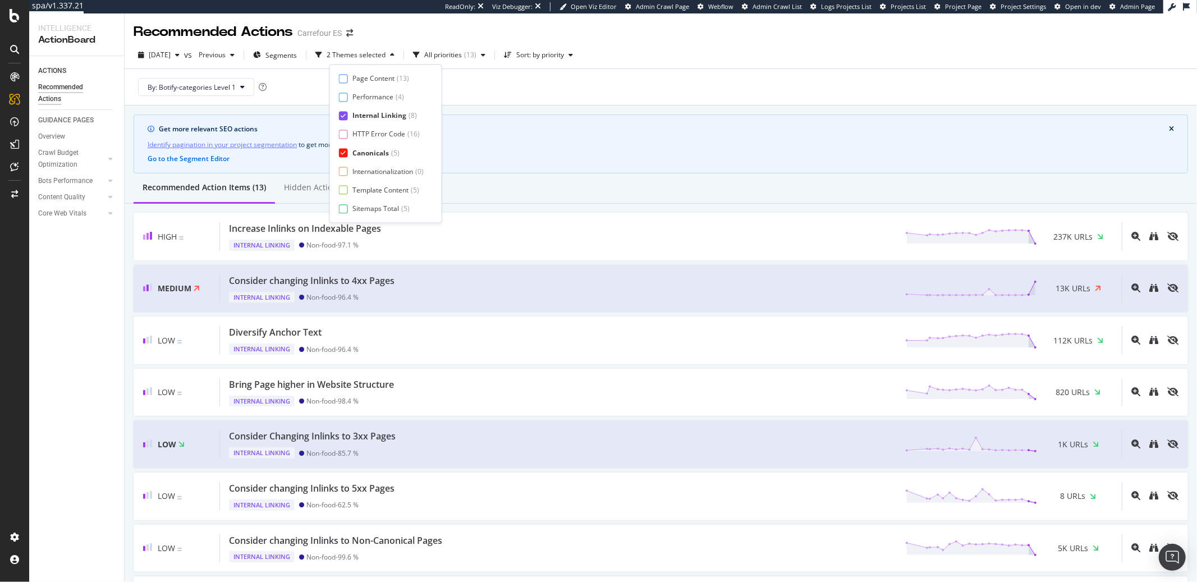
click at [343, 113] on icon at bounding box center [343, 116] width 5 height 6
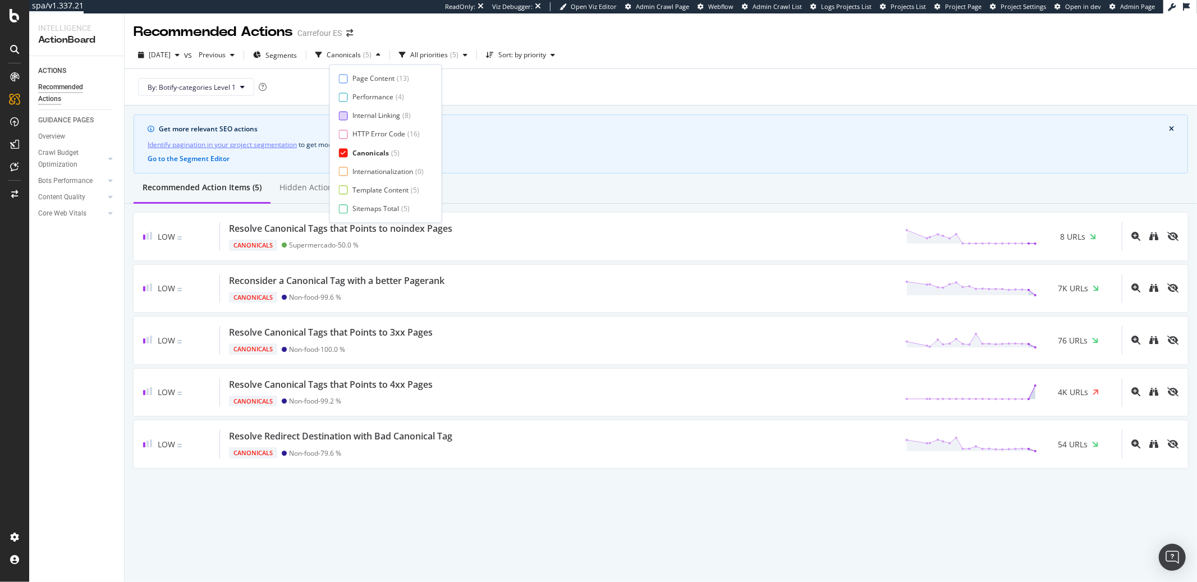
click at [342, 152] on icon at bounding box center [343, 153] width 5 height 6
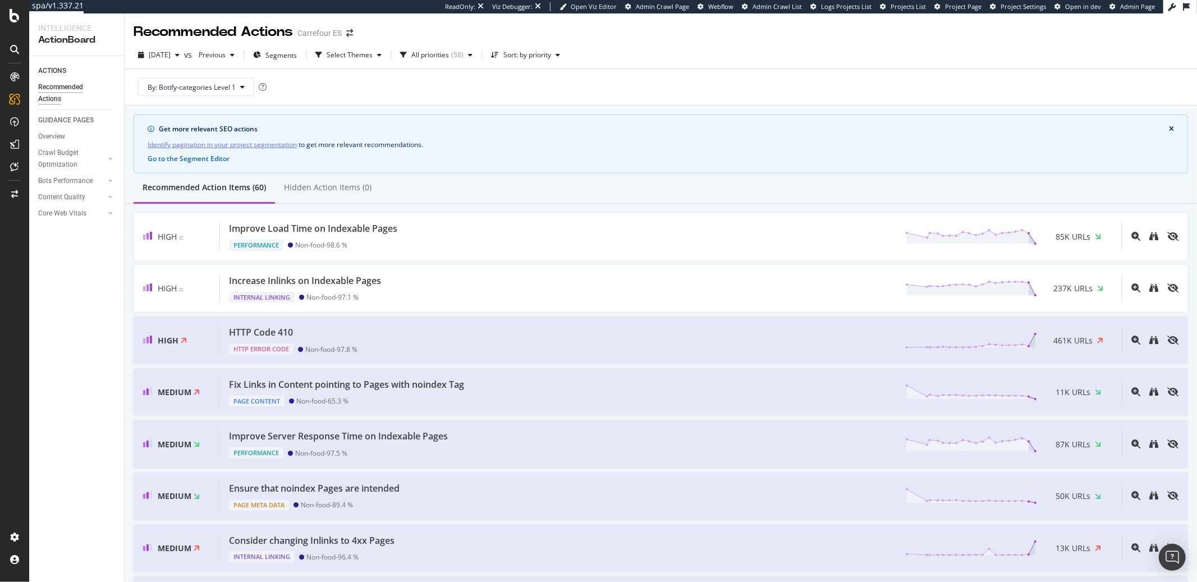
click at [704, 42] on div "2025 Sep. 1st vs Previous Segments Select Themes All priorities ( 58 ) Sort: by…" at bounding box center [661, 74] width 1072 height 64
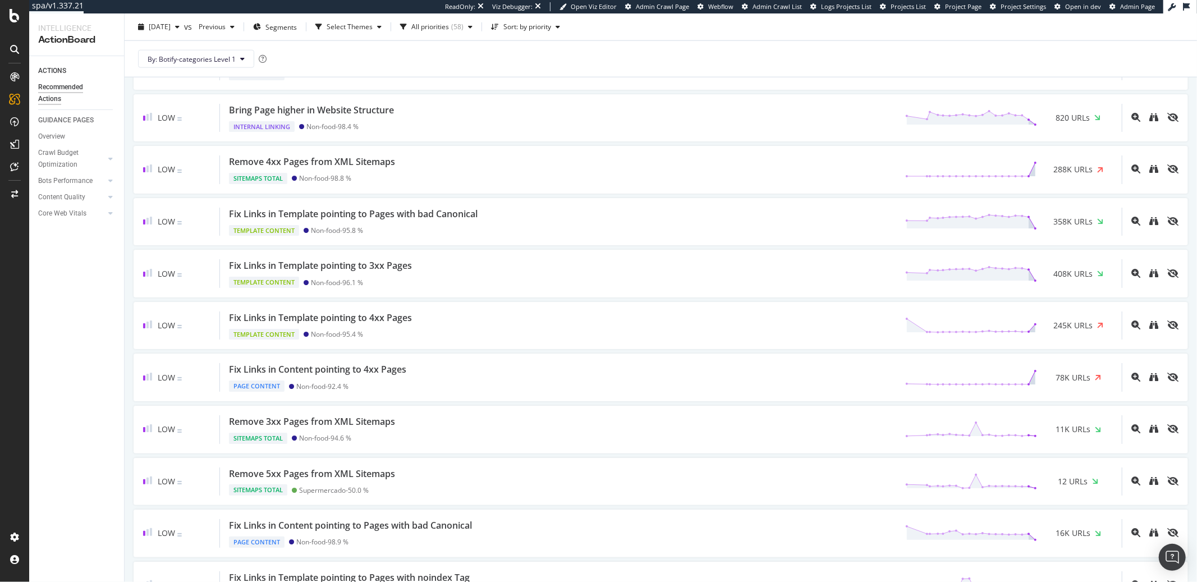
scroll to position [1221, 0]
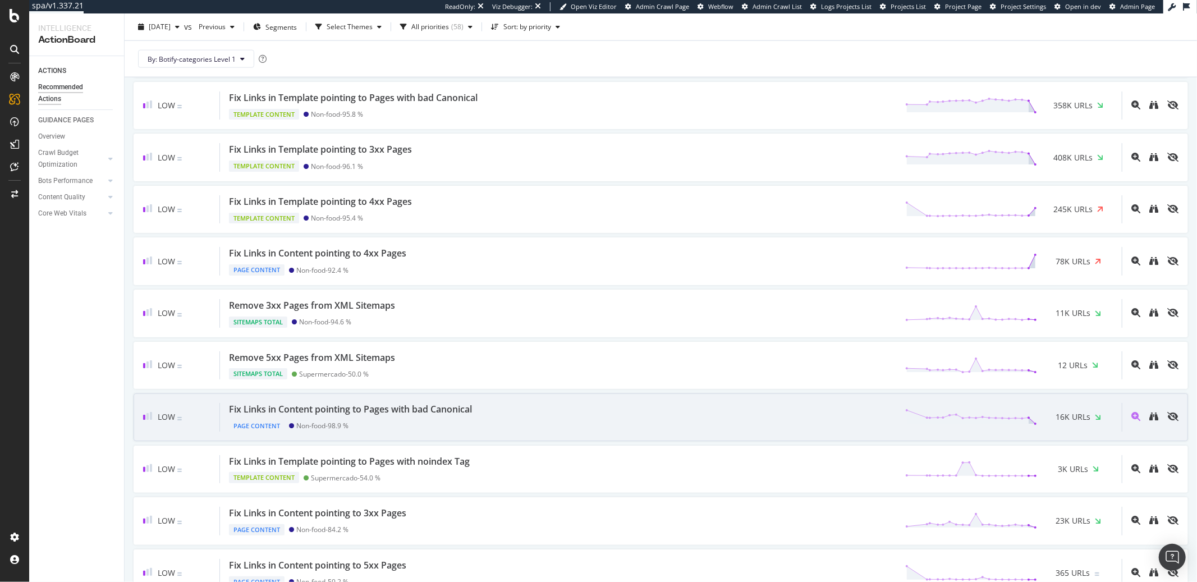
click at [399, 423] on div "Page Content Non-food - 98.9 %" at bounding box center [352, 424] width 247 height 16
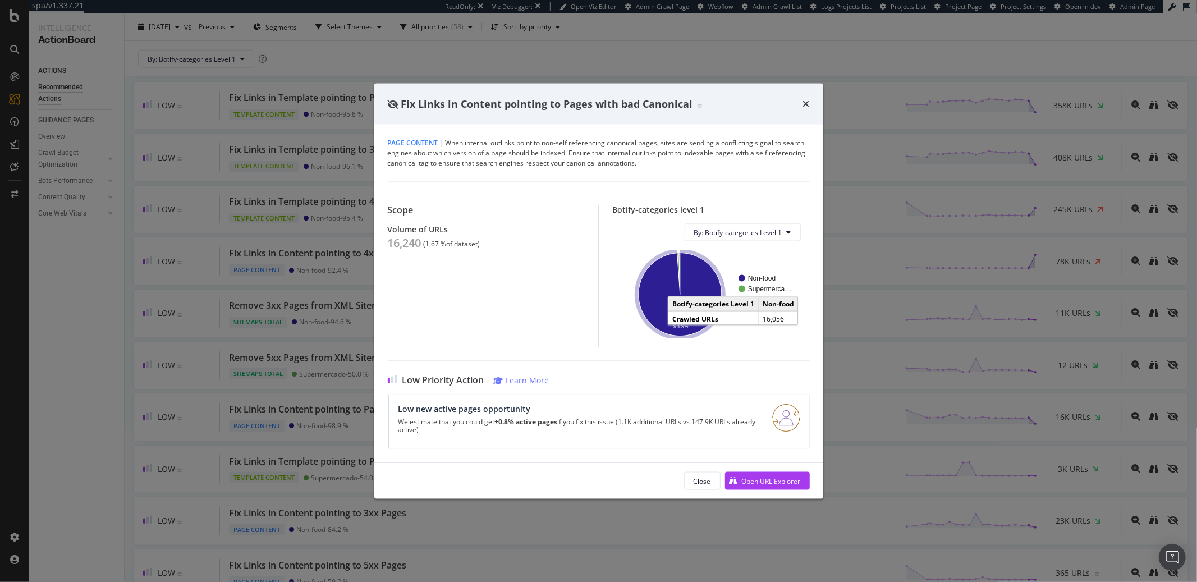
click at [658, 315] on icon "A chart." at bounding box center [679, 294] width 83 height 83
click at [804, 104] on icon "times" at bounding box center [806, 103] width 7 height 9
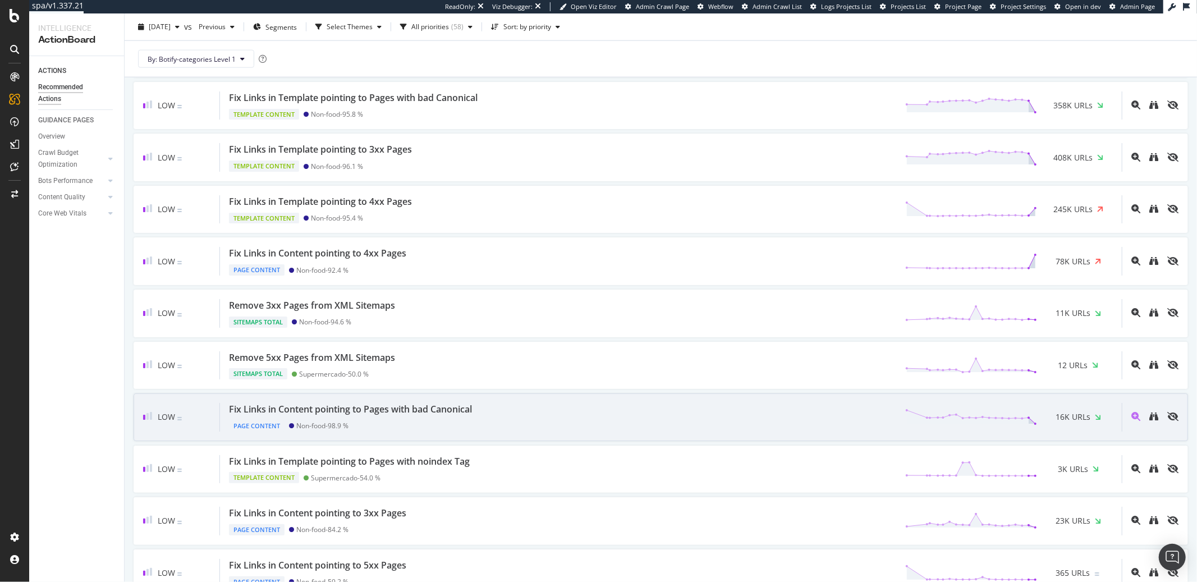
click at [486, 411] on div "Fix Links in Content pointing to Pages with bad Canonical Page Content Non-food…" at bounding box center [671, 417] width 902 height 29
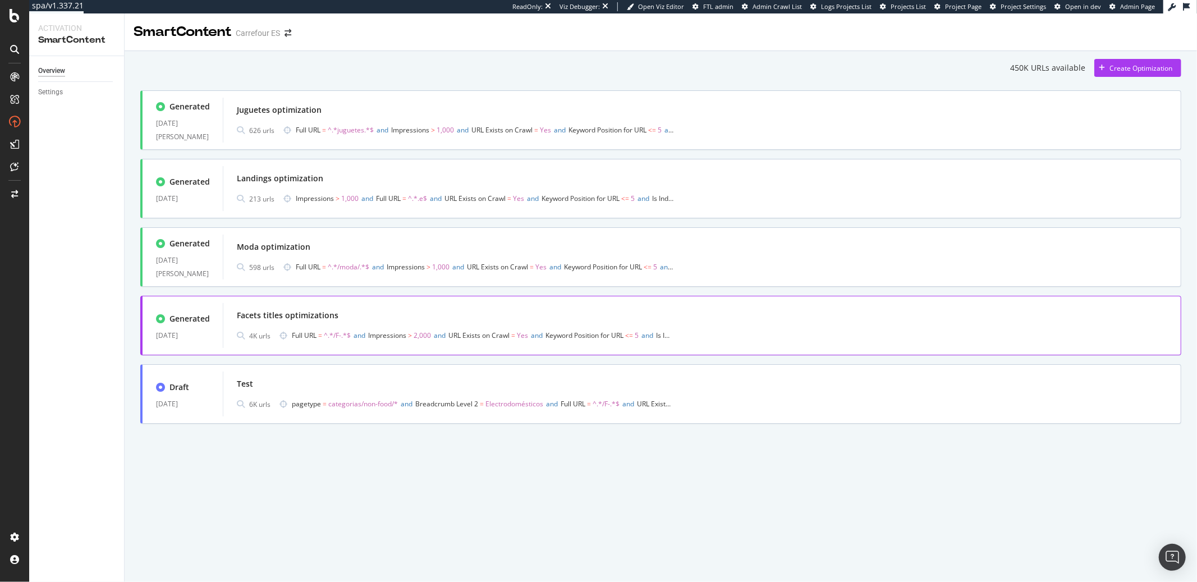
click at [545, 310] on div "Facets titles optimizations" at bounding box center [702, 315] width 930 height 16
